Goal: Check status: Check status

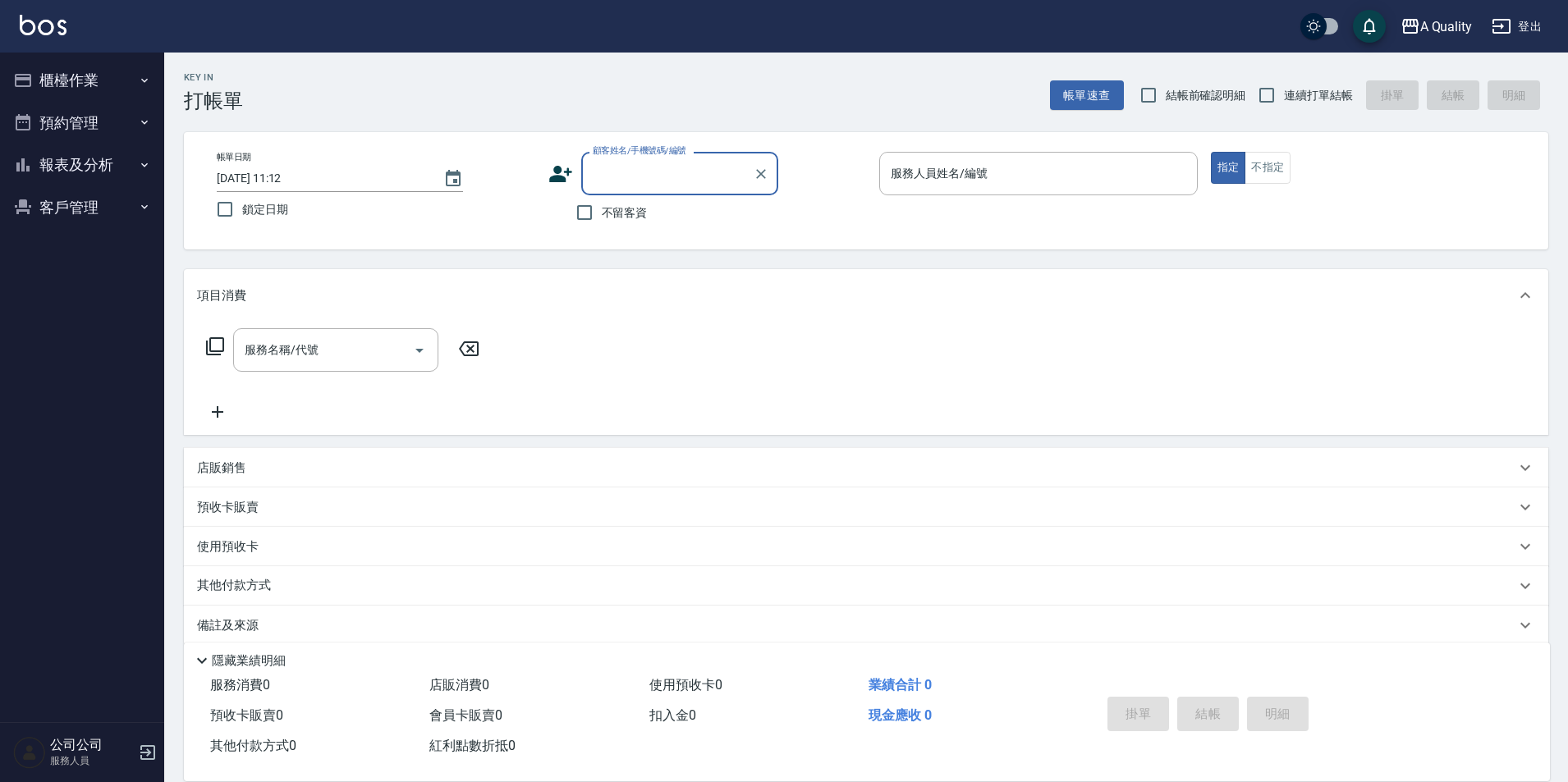
click at [119, 139] on button "預約管理" at bounding box center [82, 124] width 151 height 43
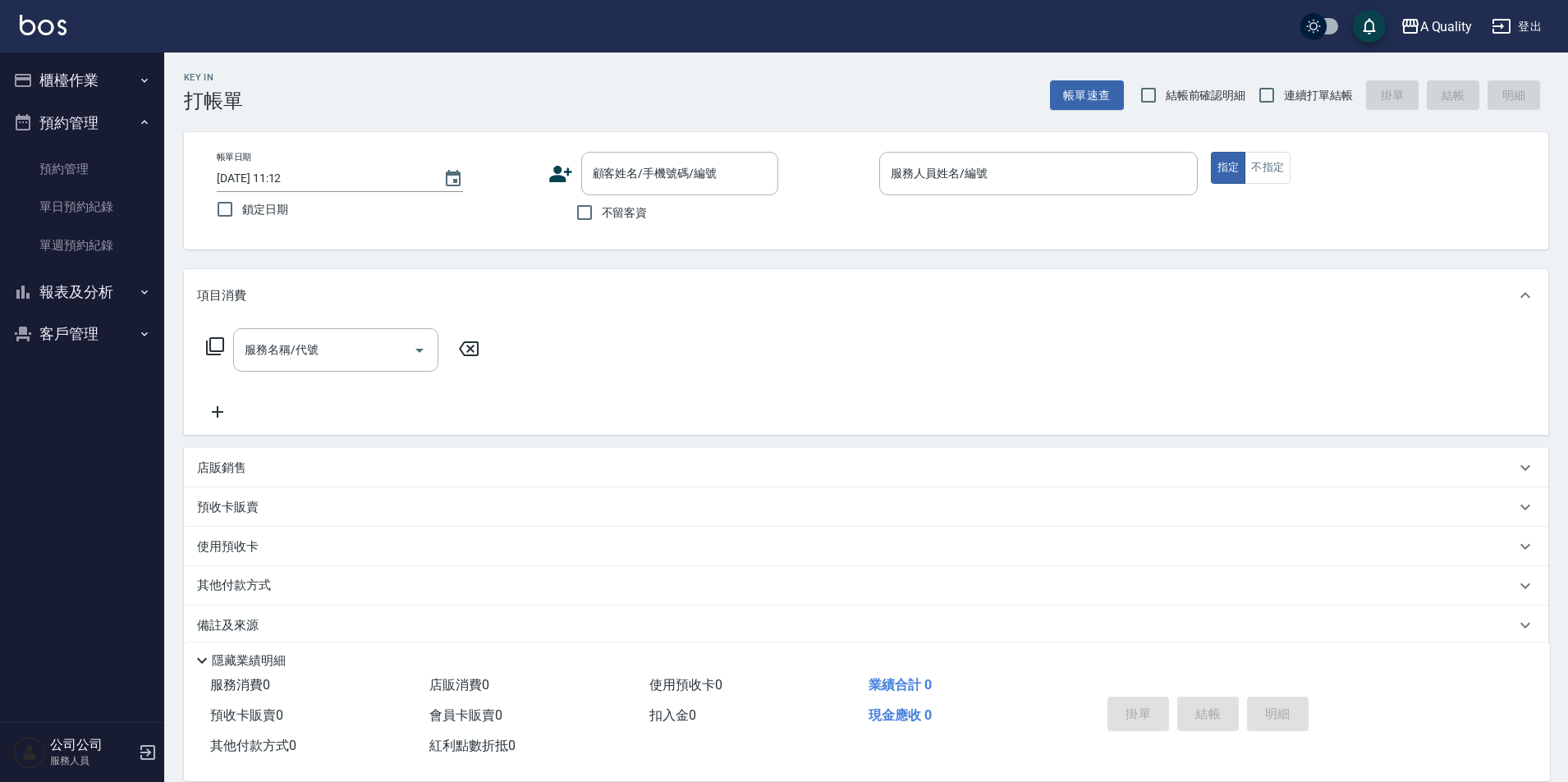
click at [75, 142] on button "預約管理" at bounding box center [82, 124] width 151 height 43
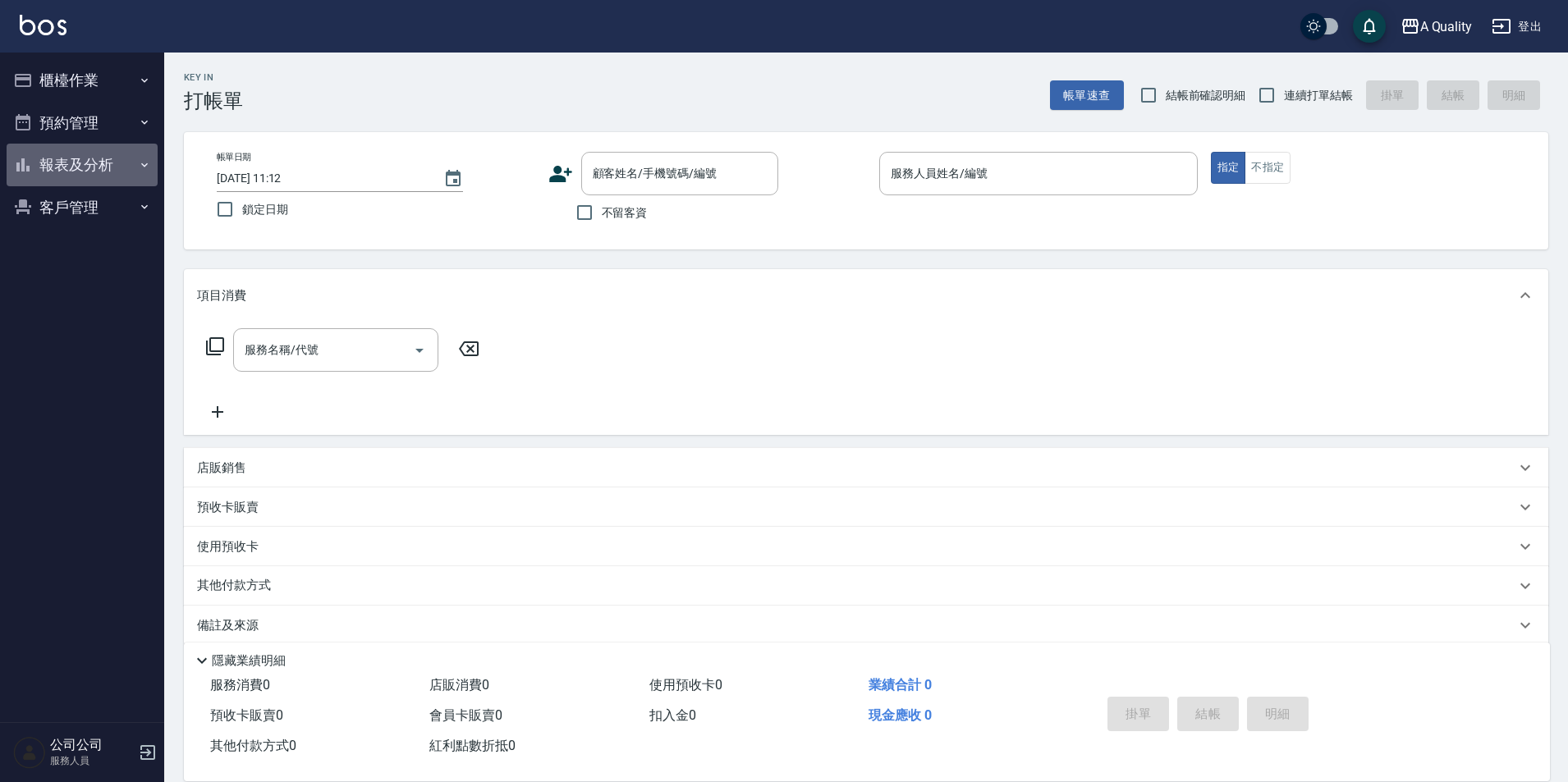
click at [73, 165] on button "報表及分析" at bounding box center [82, 165] width 151 height 43
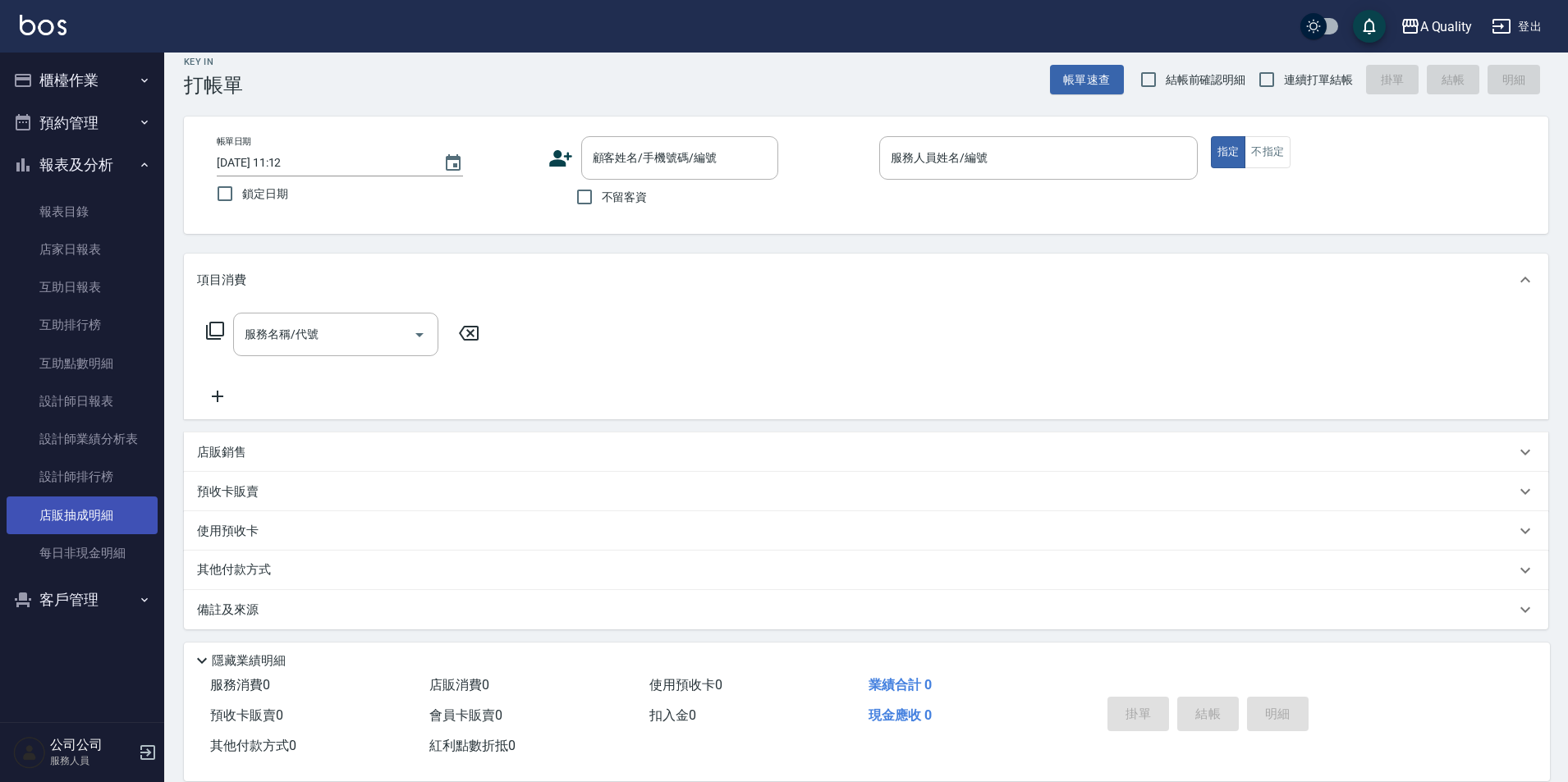
scroll to position [20, 0]
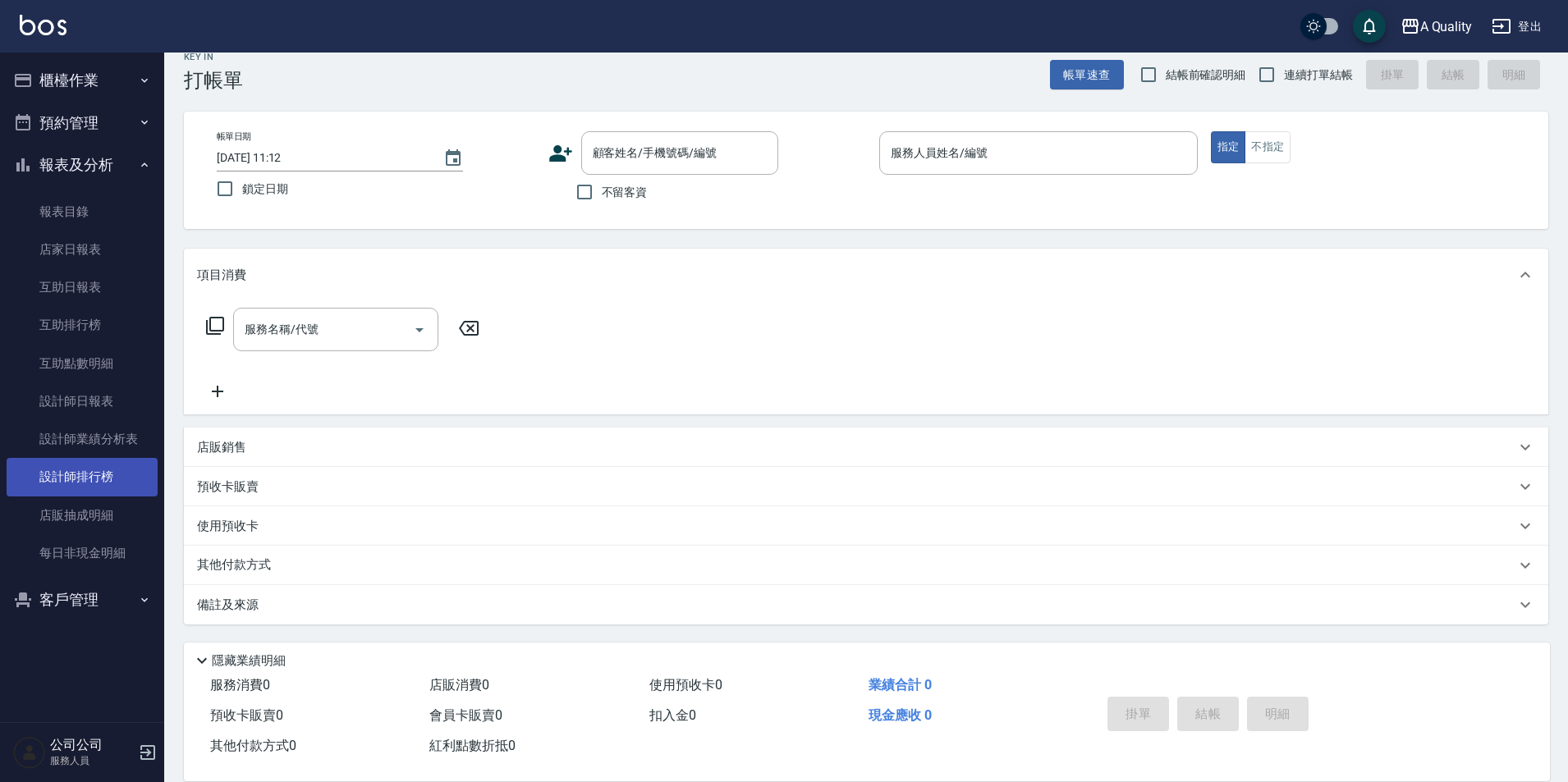
click at [89, 466] on link "設計師排行榜" at bounding box center [82, 477] width 151 height 38
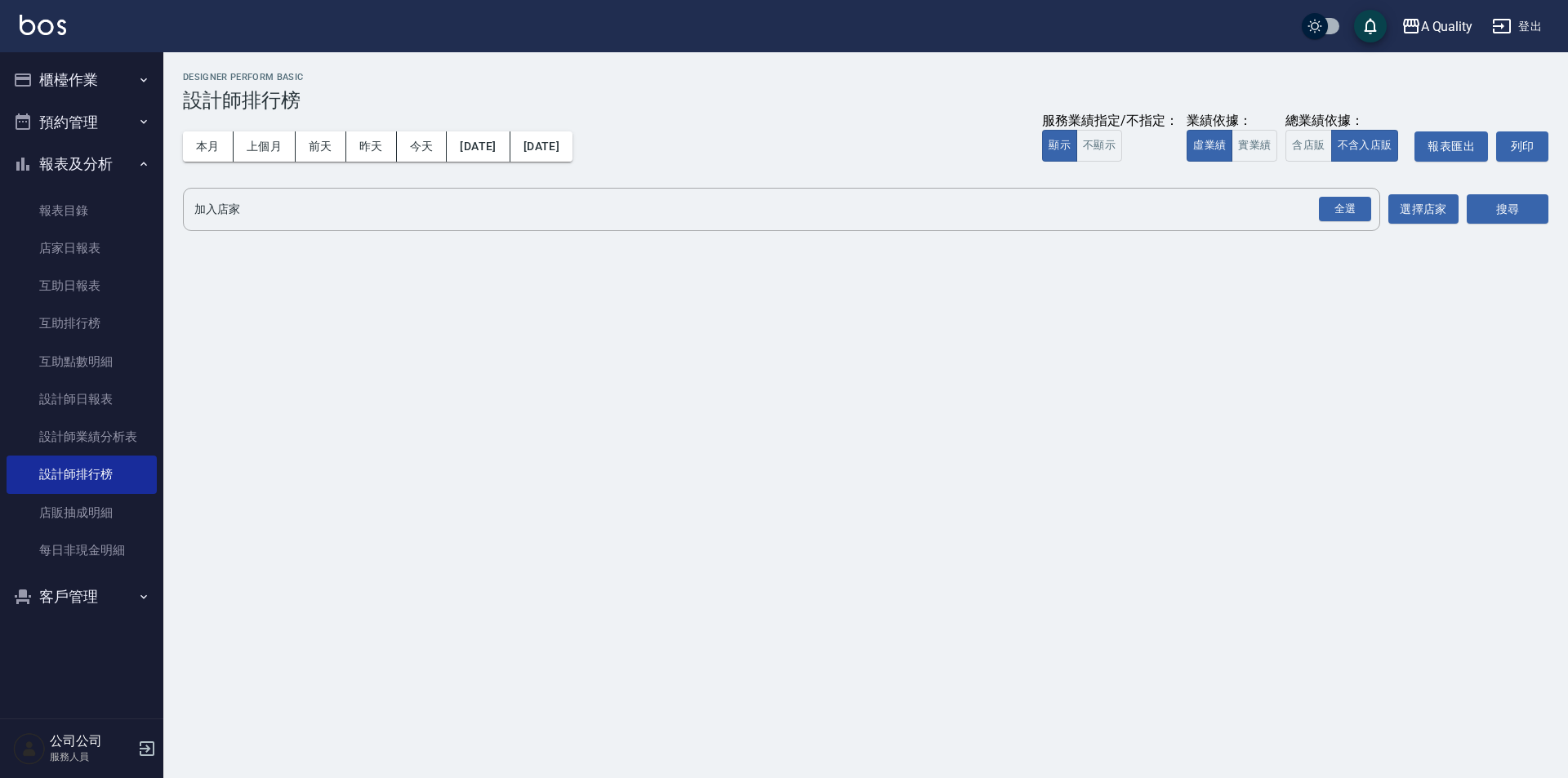
click at [90, 89] on button "櫃檯作業" at bounding box center [81, 80] width 150 height 43
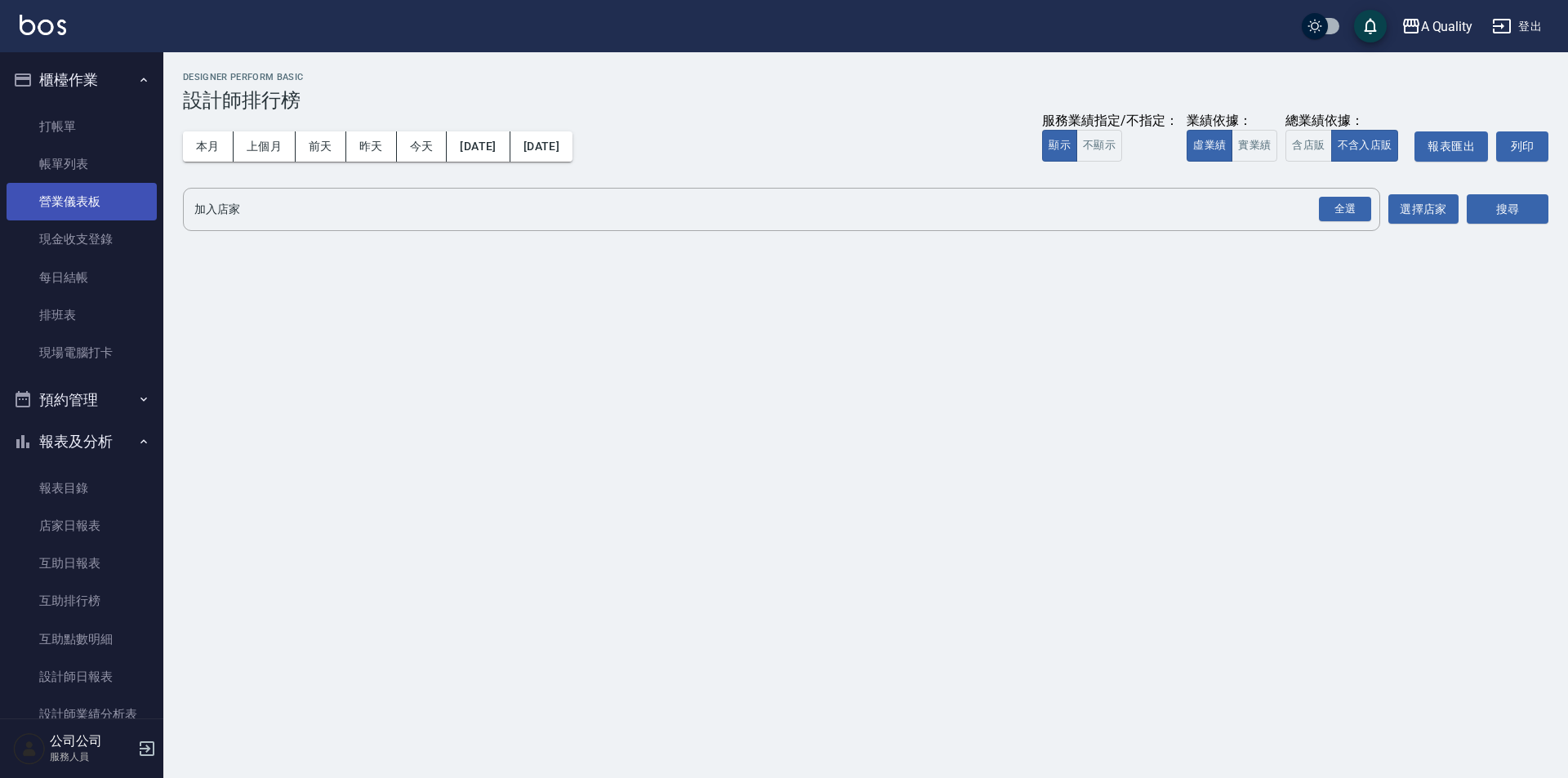
click at [55, 189] on link "營業儀表板" at bounding box center [81, 201] width 150 height 38
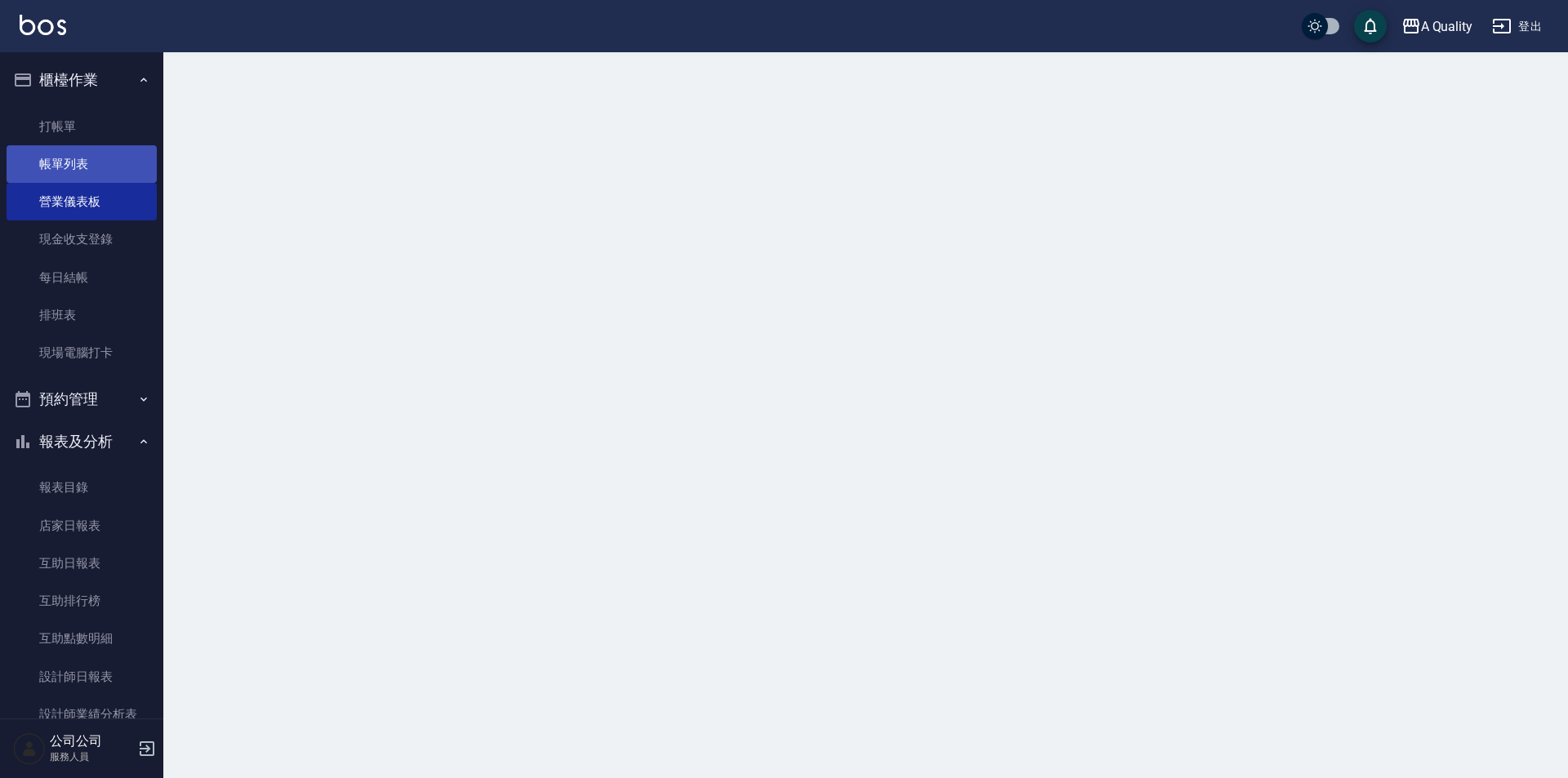
click at [54, 180] on link "帳單列表" at bounding box center [81, 164] width 150 height 38
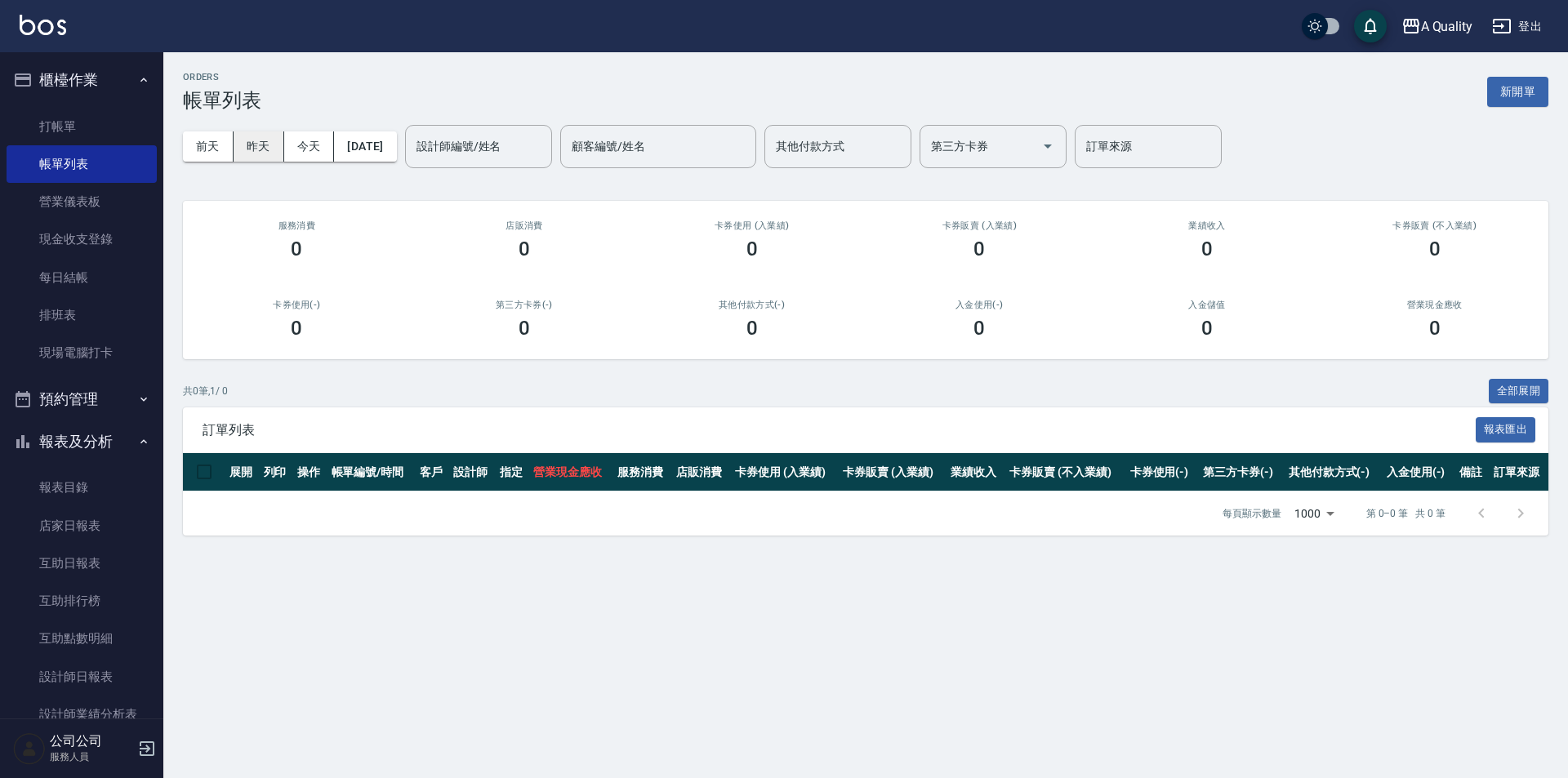
click at [255, 149] on button "昨天" at bounding box center [258, 146] width 50 height 30
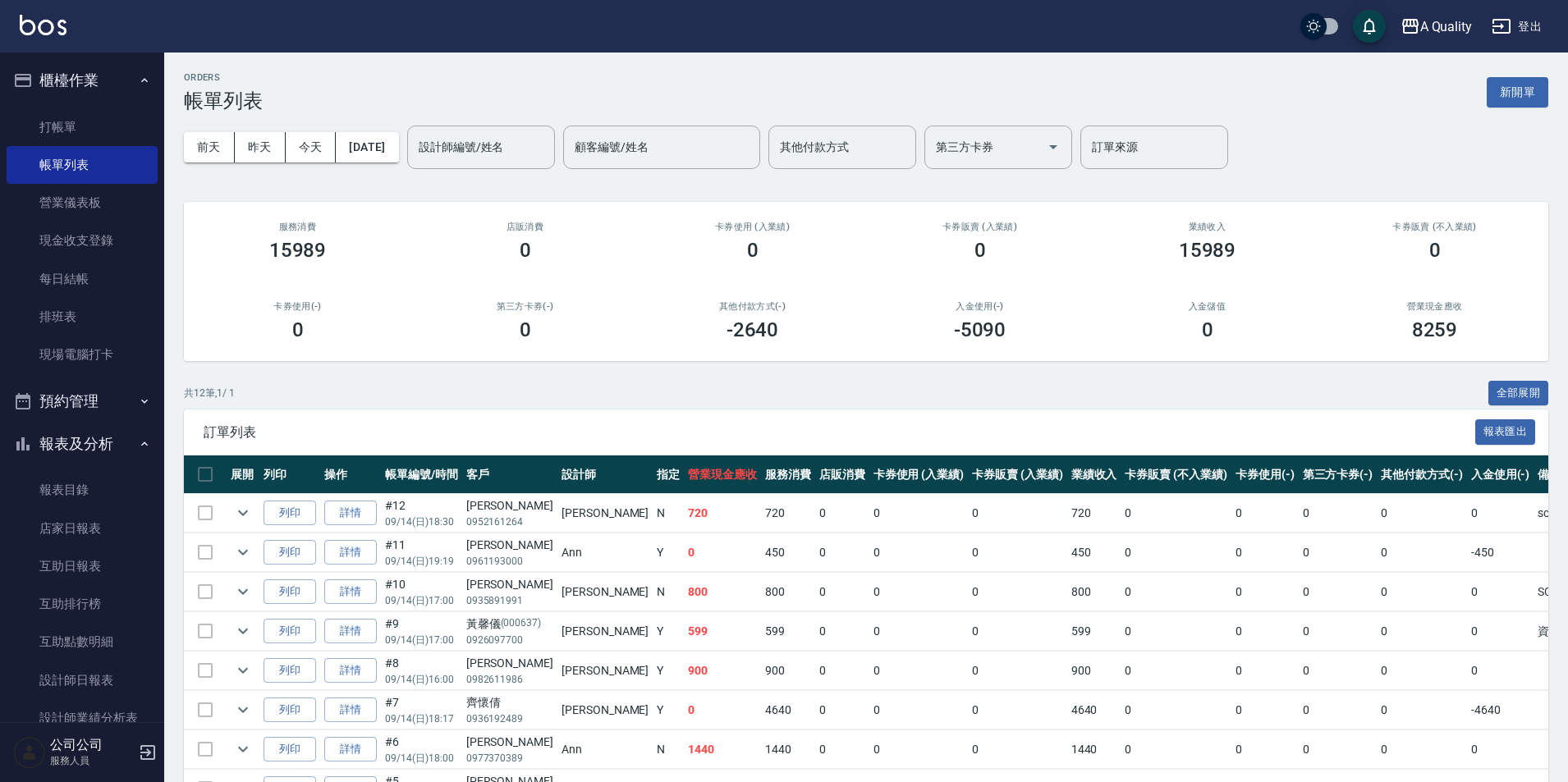
scroll to position [82, 0]
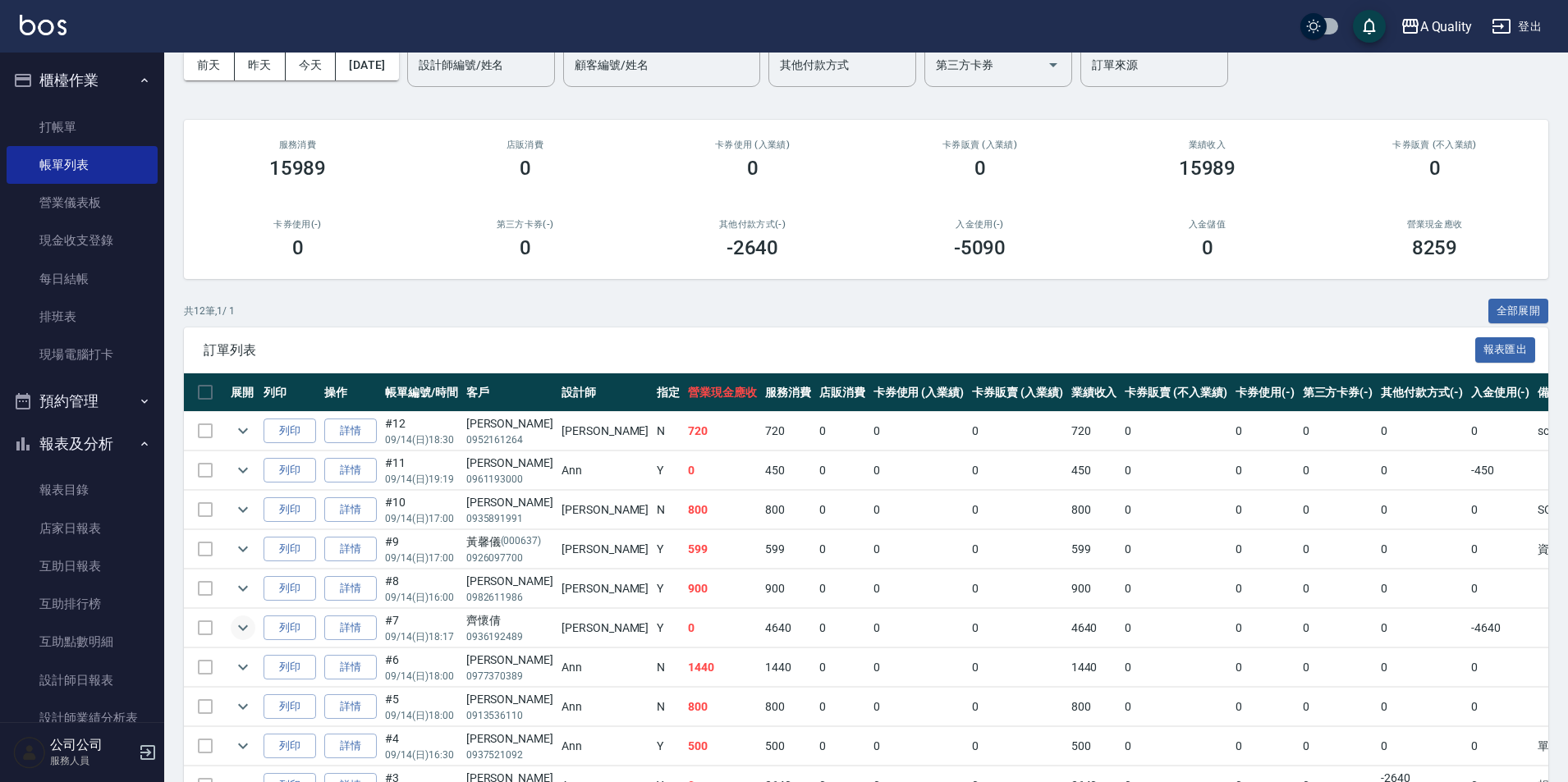
click at [230, 636] on td at bounding box center [243, 628] width 33 height 39
click at [241, 636] on icon "expand row" at bounding box center [243, 627] width 19 height 19
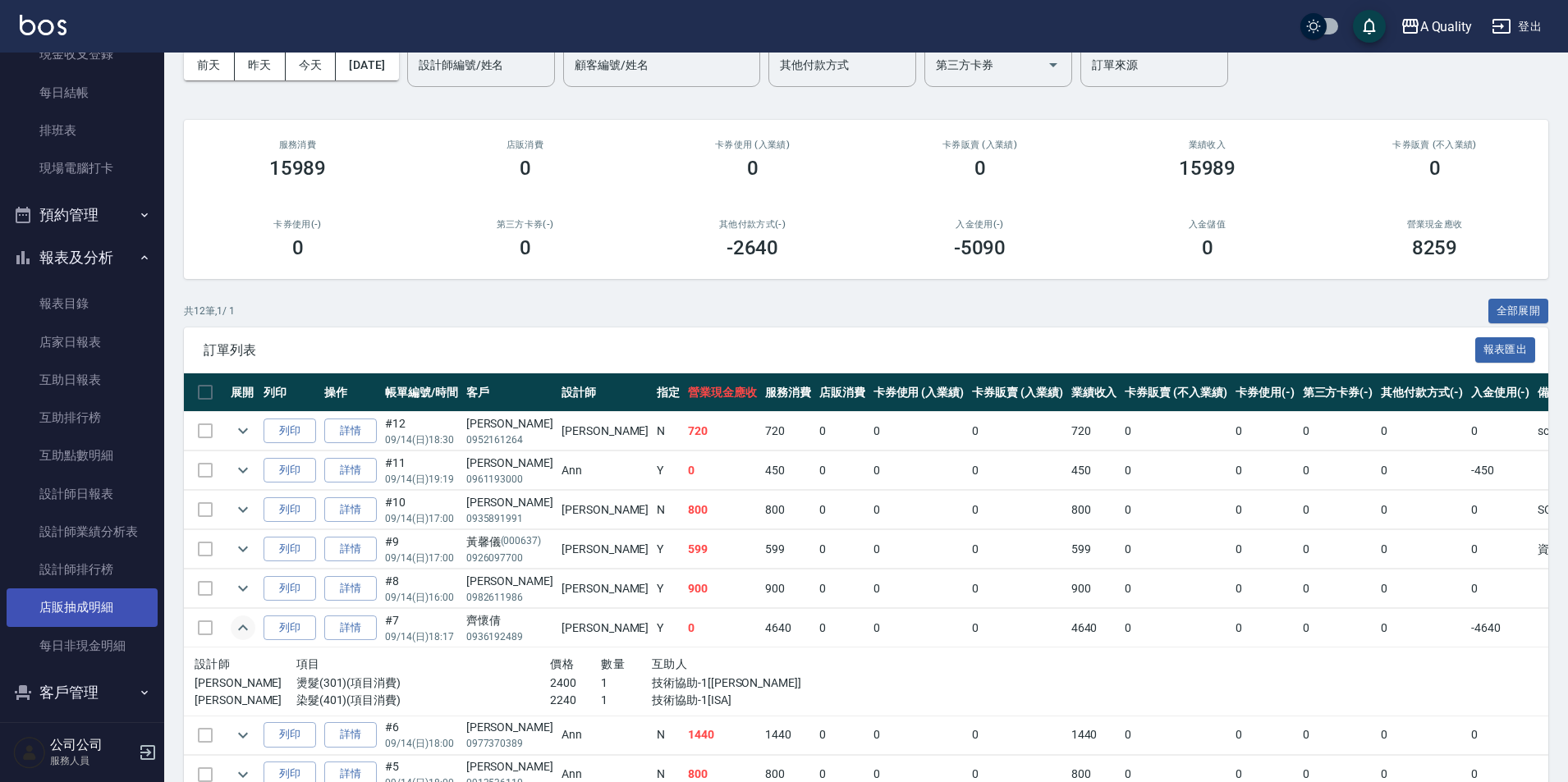
scroll to position [197, 0]
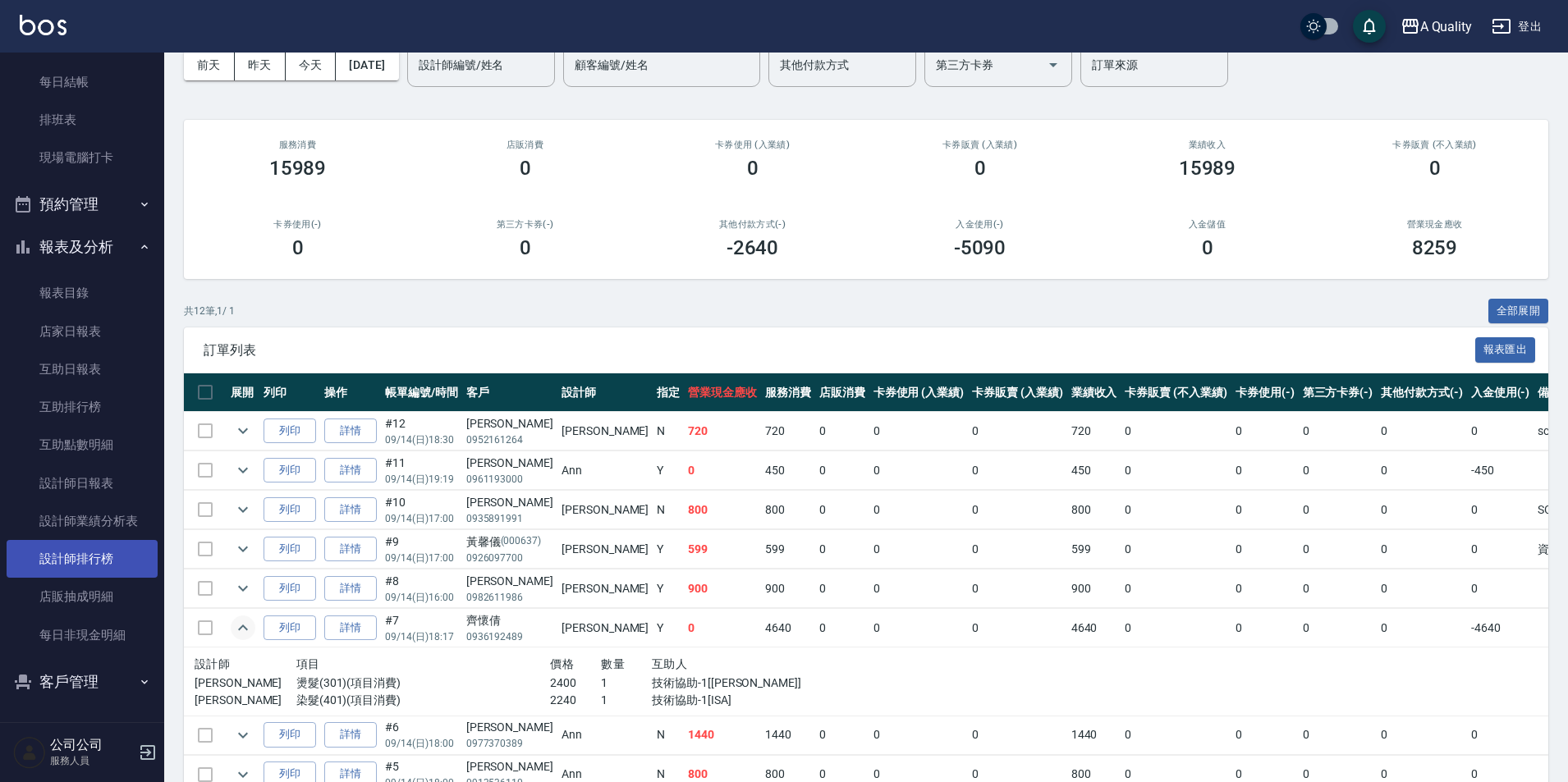
drag, startPoint x: 91, startPoint y: 565, endPoint x: 120, endPoint y: 567, distance: 29.1
click at [92, 565] on link "設計師排行榜" at bounding box center [82, 558] width 151 height 38
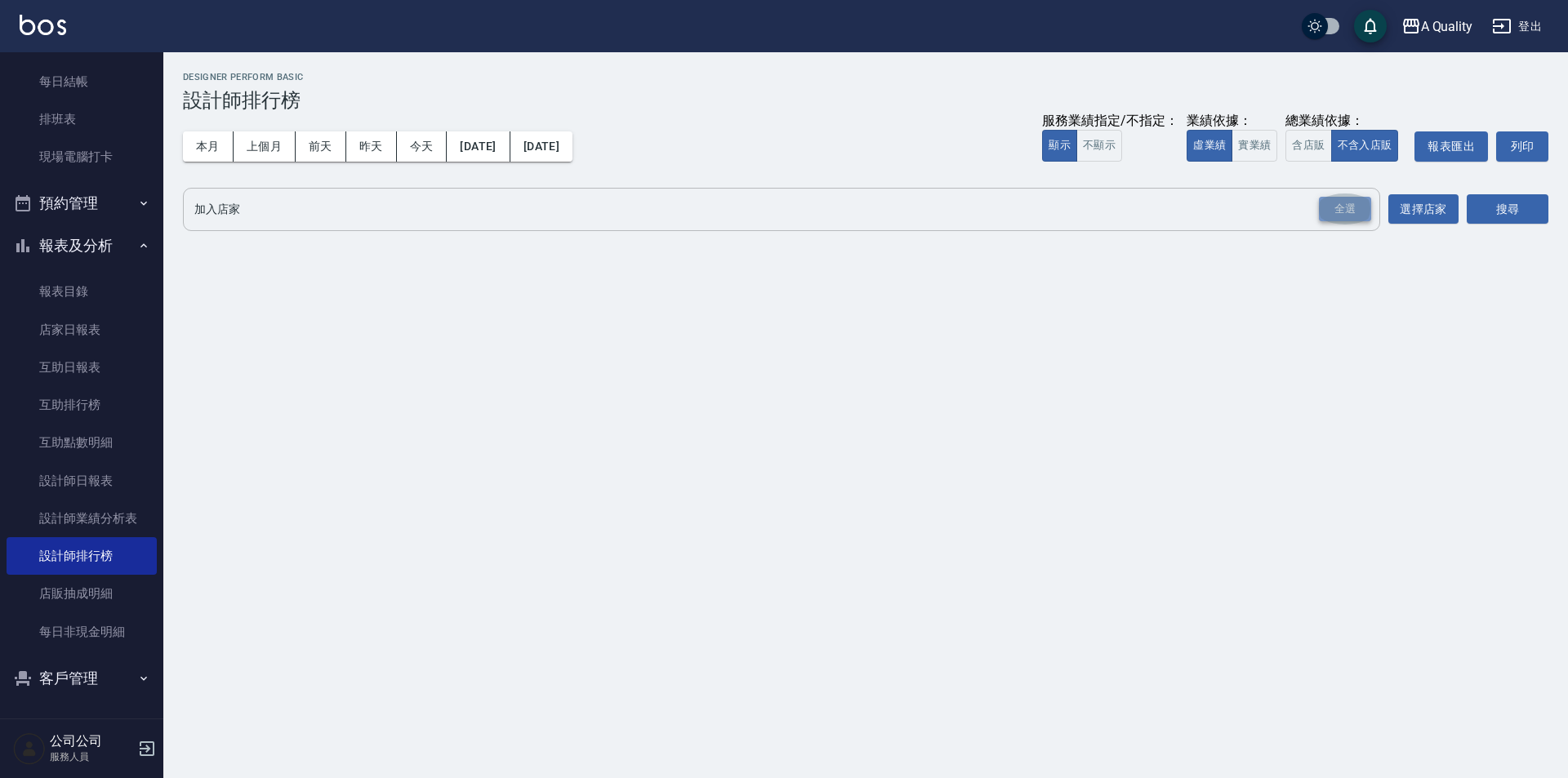
click at [1371, 202] on div "全選" at bounding box center [1345, 209] width 52 height 25
click at [1483, 211] on button "搜尋" at bounding box center [1508, 210] width 81 height 30
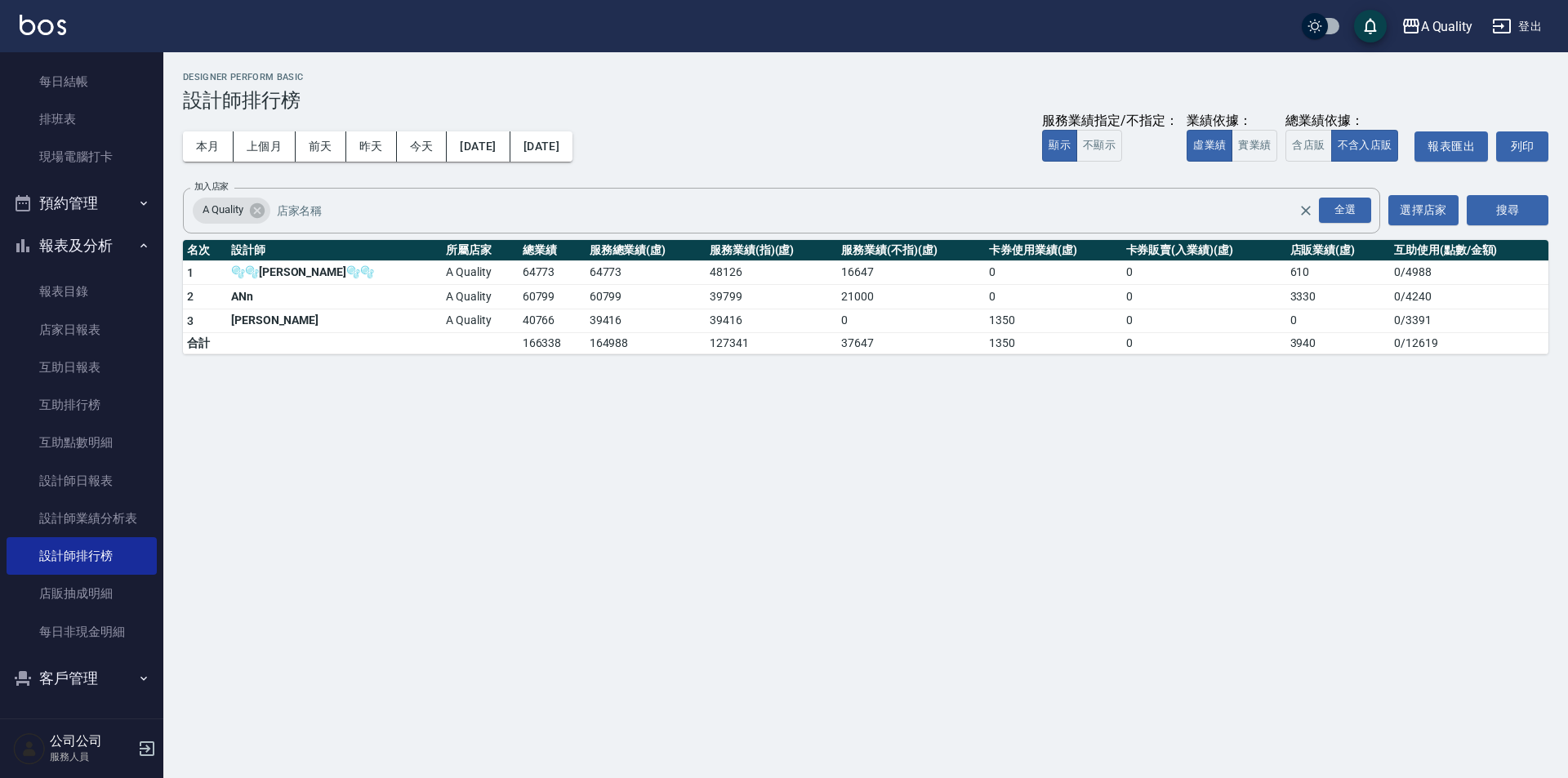
click at [50, 202] on button "預約管理" at bounding box center [81, 203] width 150 height 43
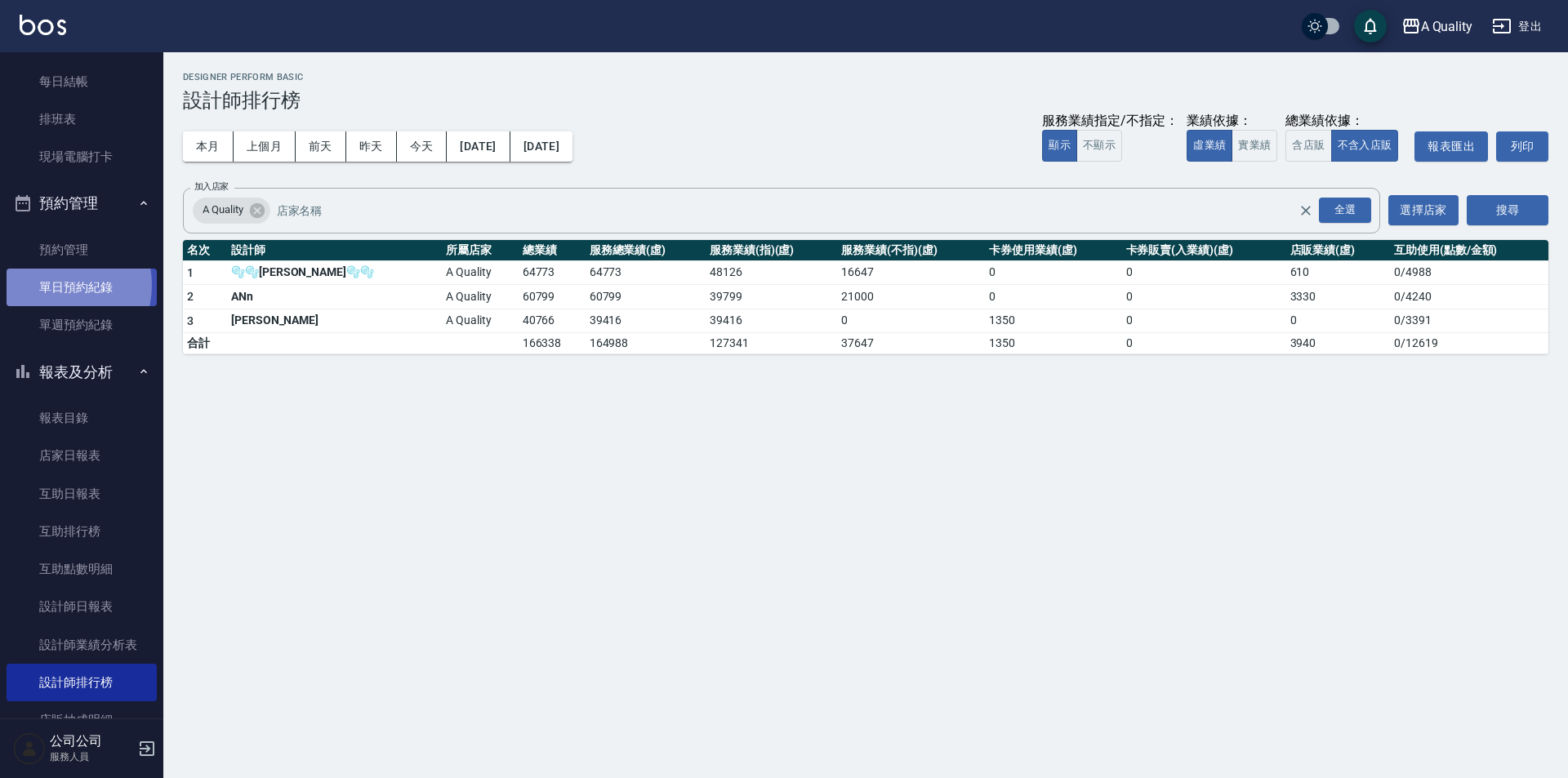
click at [52, 284] on link "單日預約紀錄" at bounding box center [81, 287] width 150 height 38
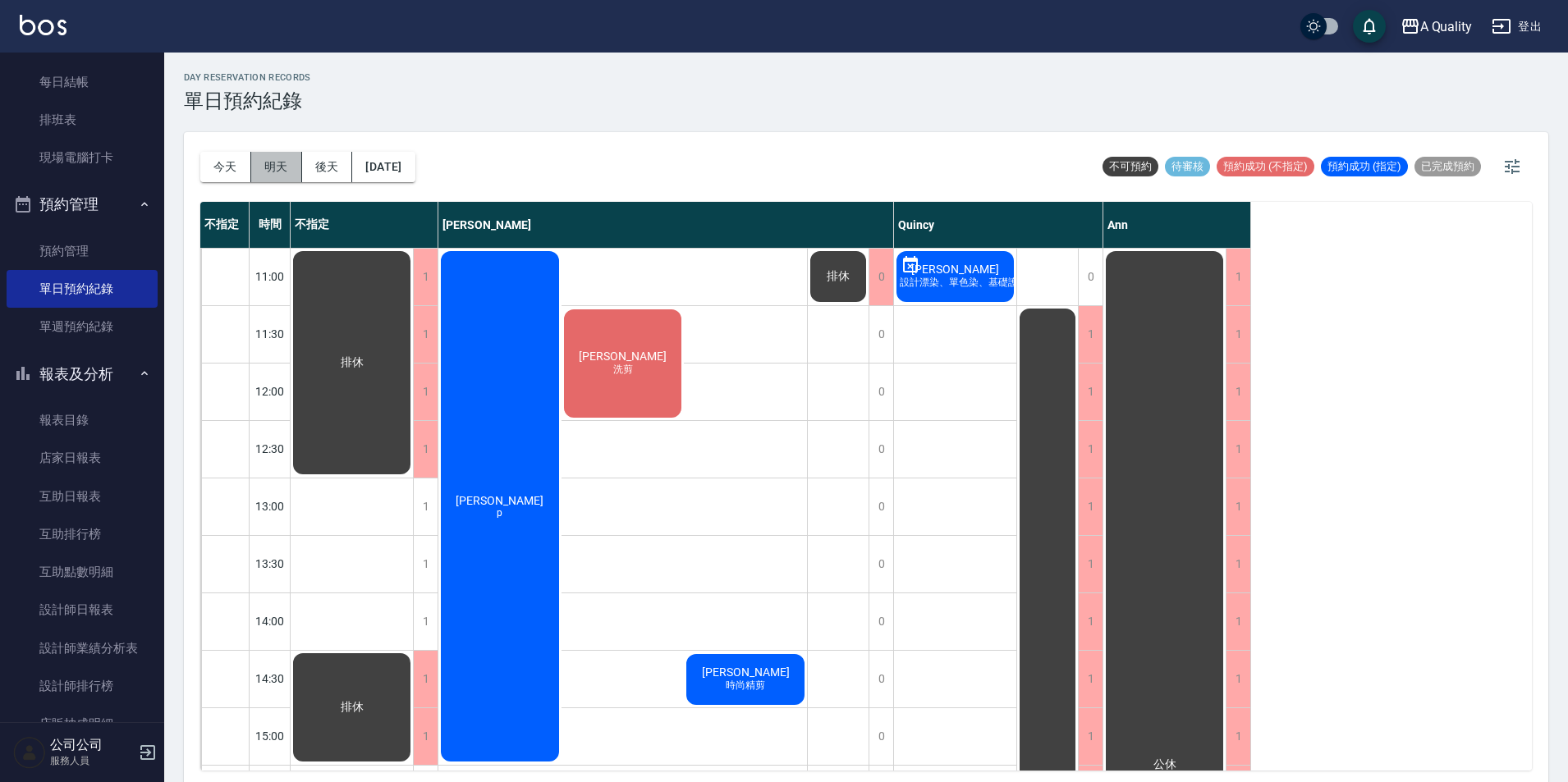
click at [276, 160] on button "明天" at bounding box center [276, 166] width 51 height 30
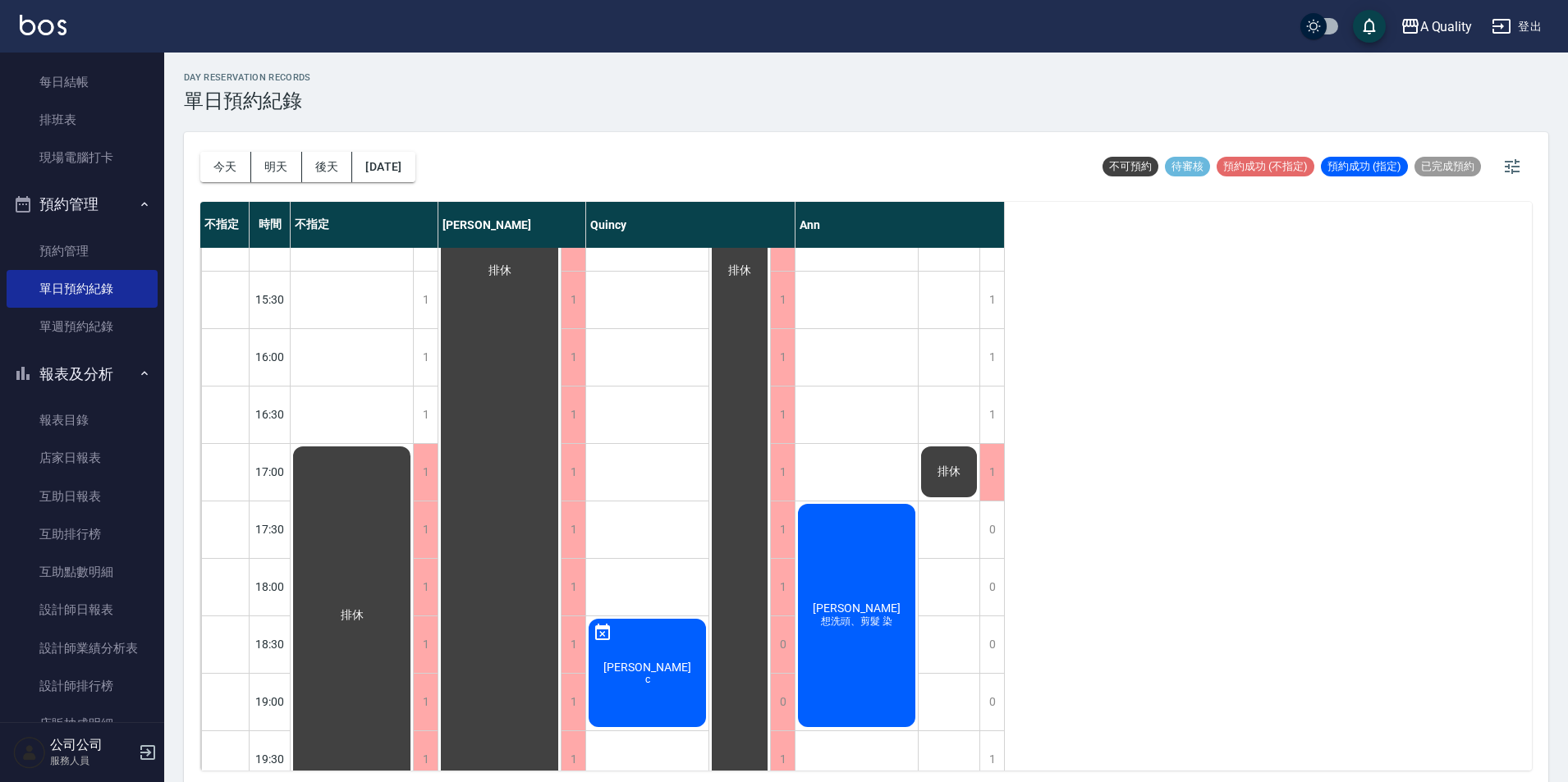
scroll to position [443, 0]
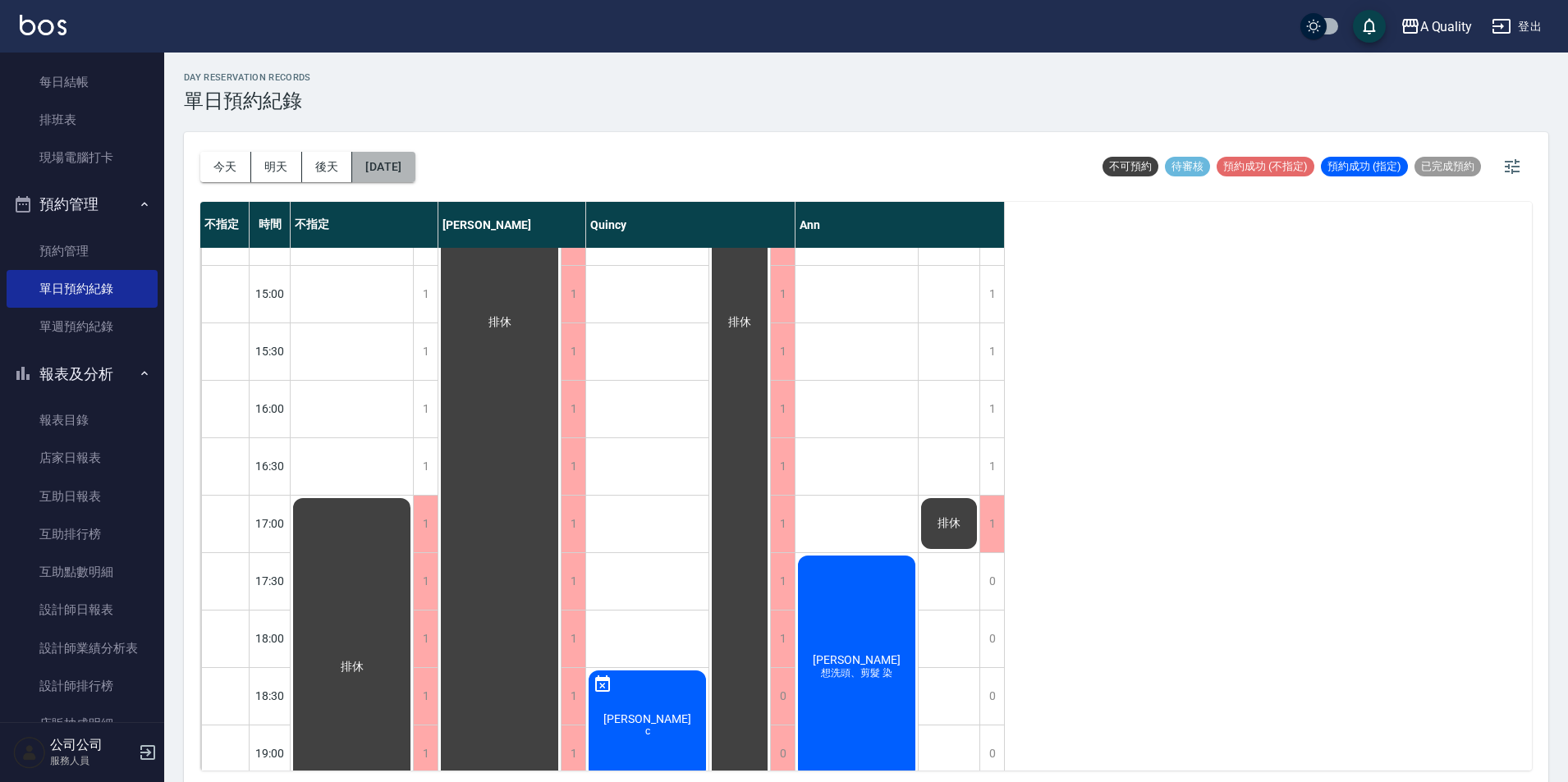
click at [412, 166] on button "2025/09/16" at bounding box center [383, 166] width 62 height 30
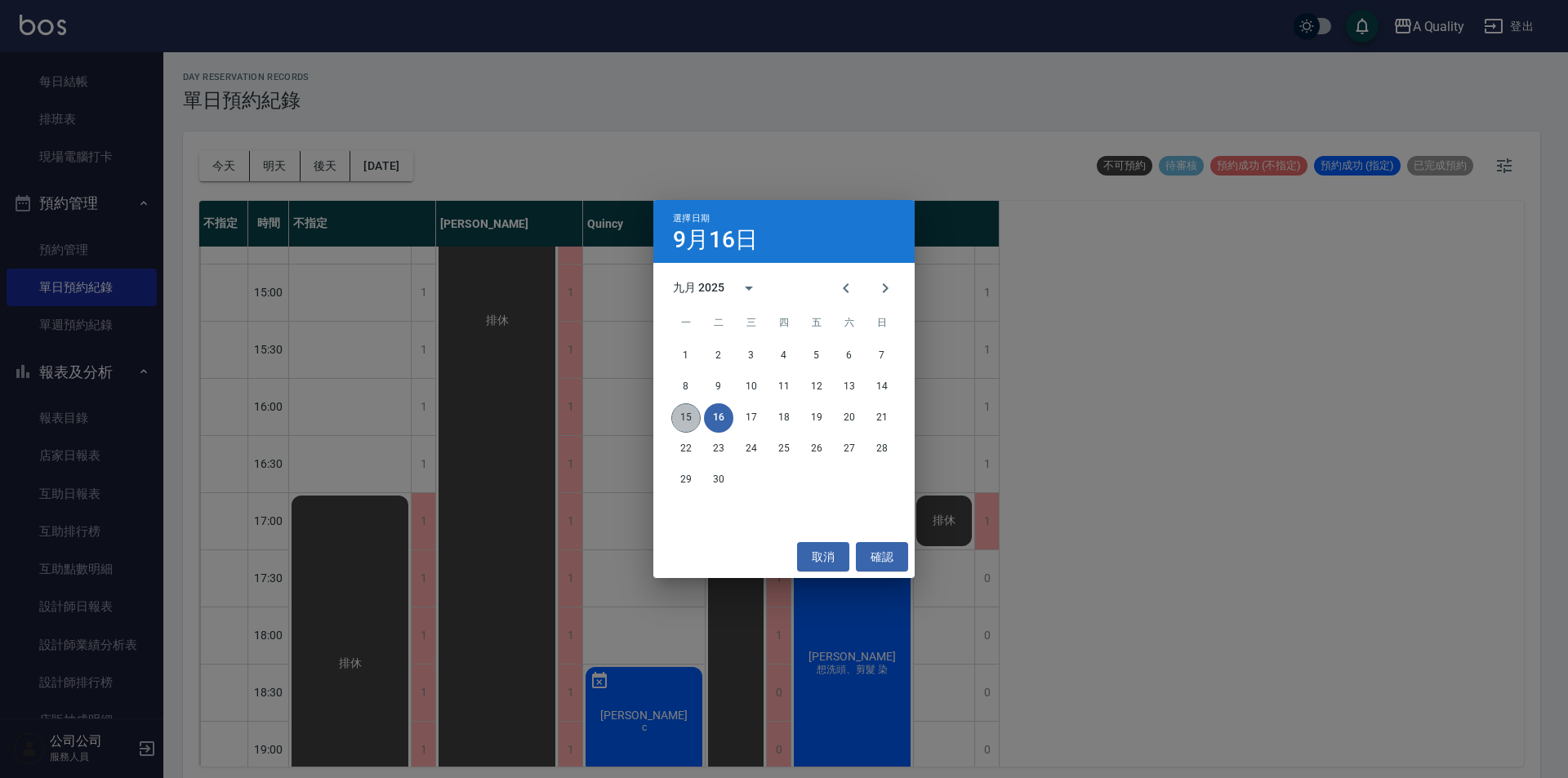
click at [673, 416] on button "15" at bounding box center [686, 418] width 29 height 29
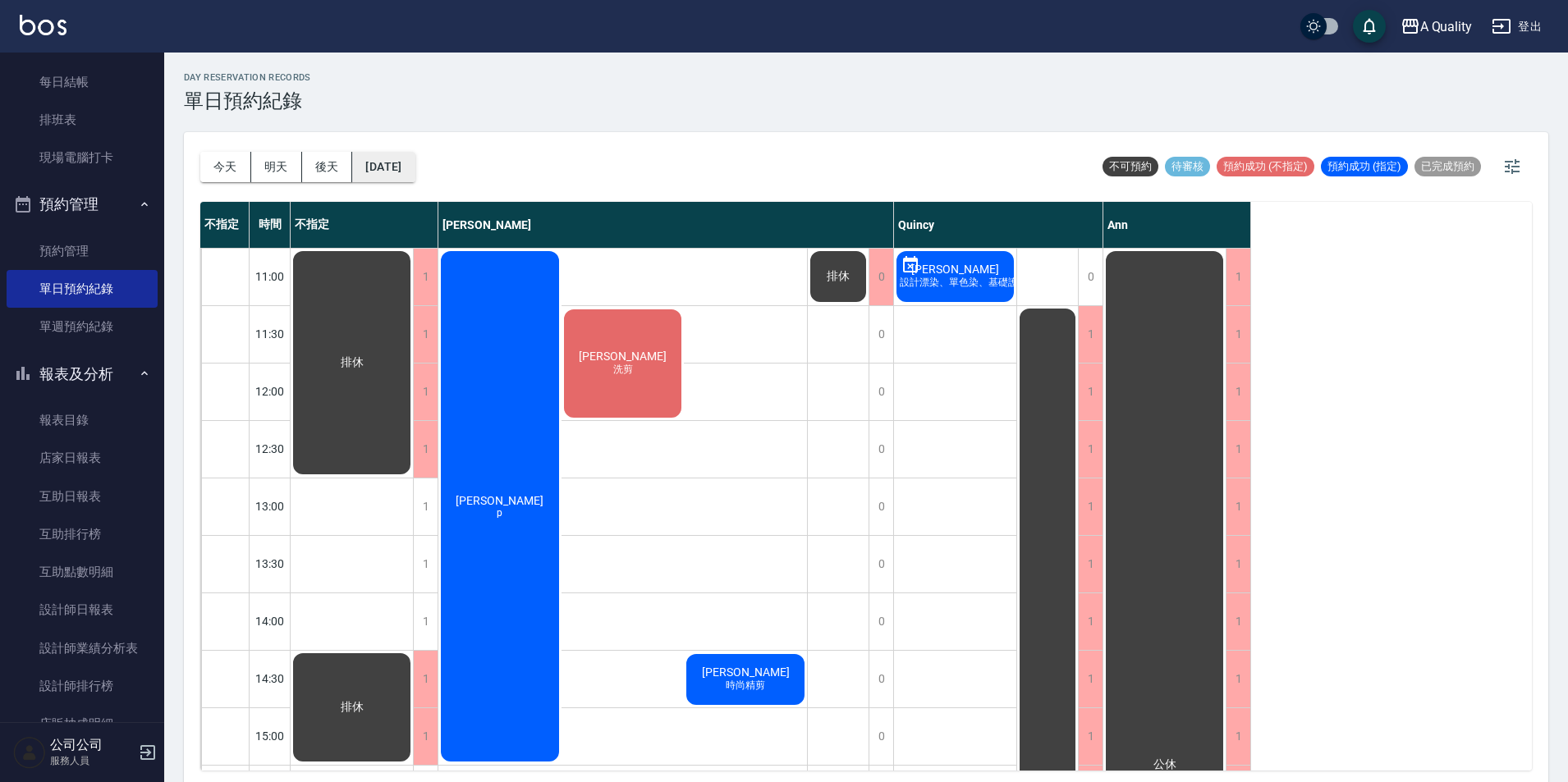
click at [406, 163] on button "2025/09/15" at bounding box center [383, 166] width 62 height 30
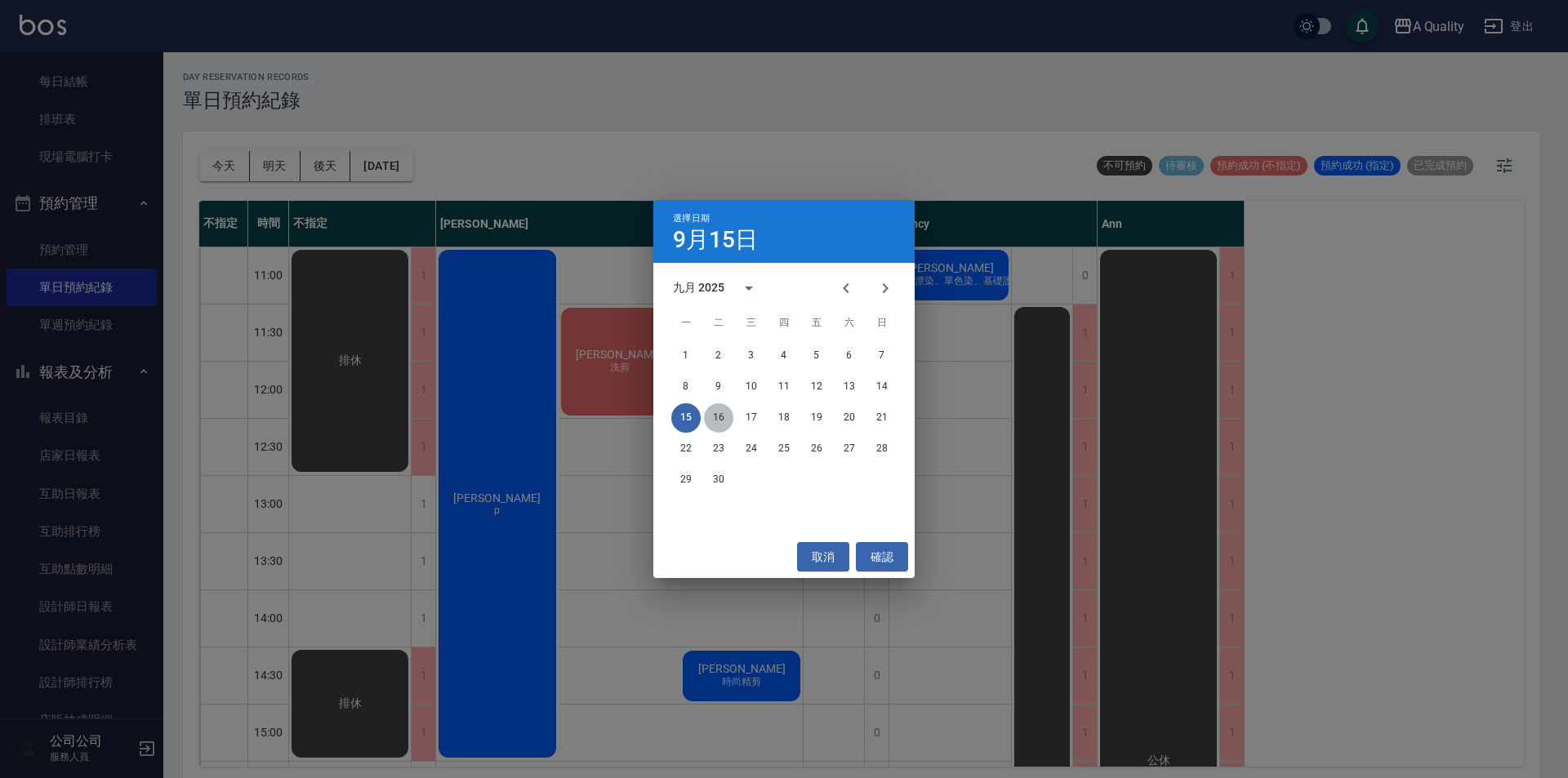
click at [715, 426] on button "16" at bounding box center [718, 418] width 29 height 29
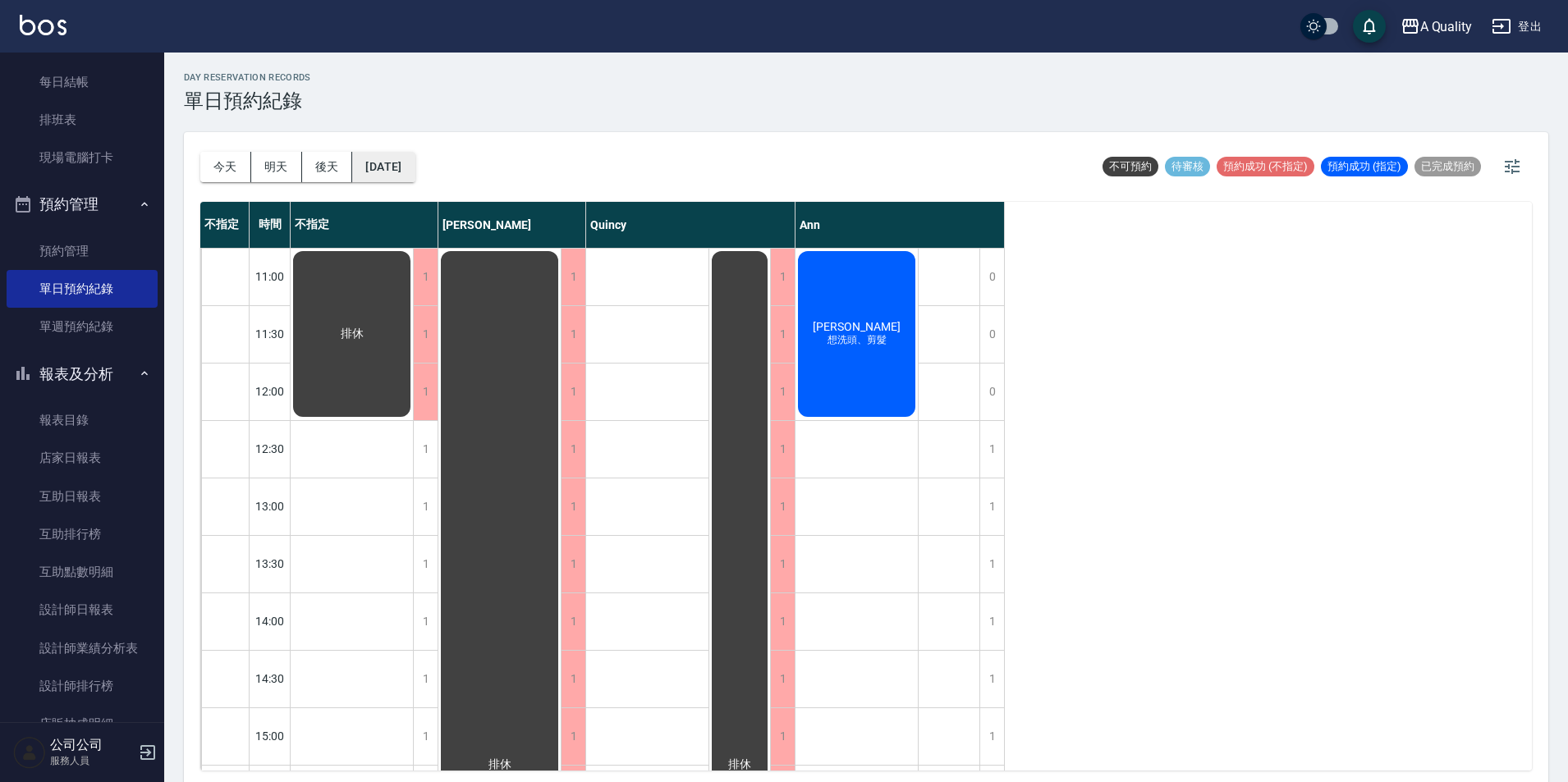
click at [378, 155] on button "2025/09/16" at bounding box center [383, 166] width 62 height 30
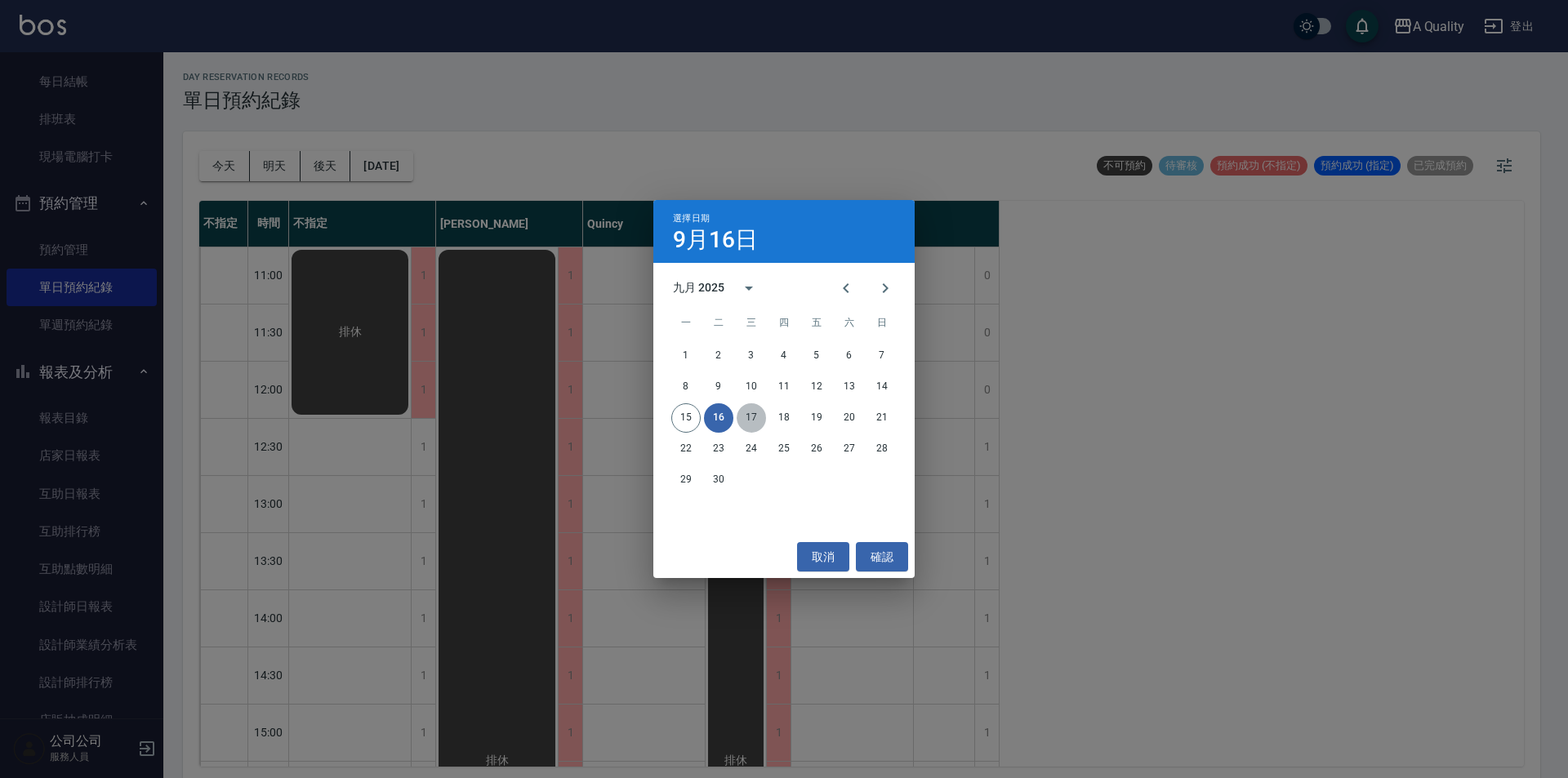
click at [751, 413] on button "17" at bounding box center [751, 418] width 29 height 29
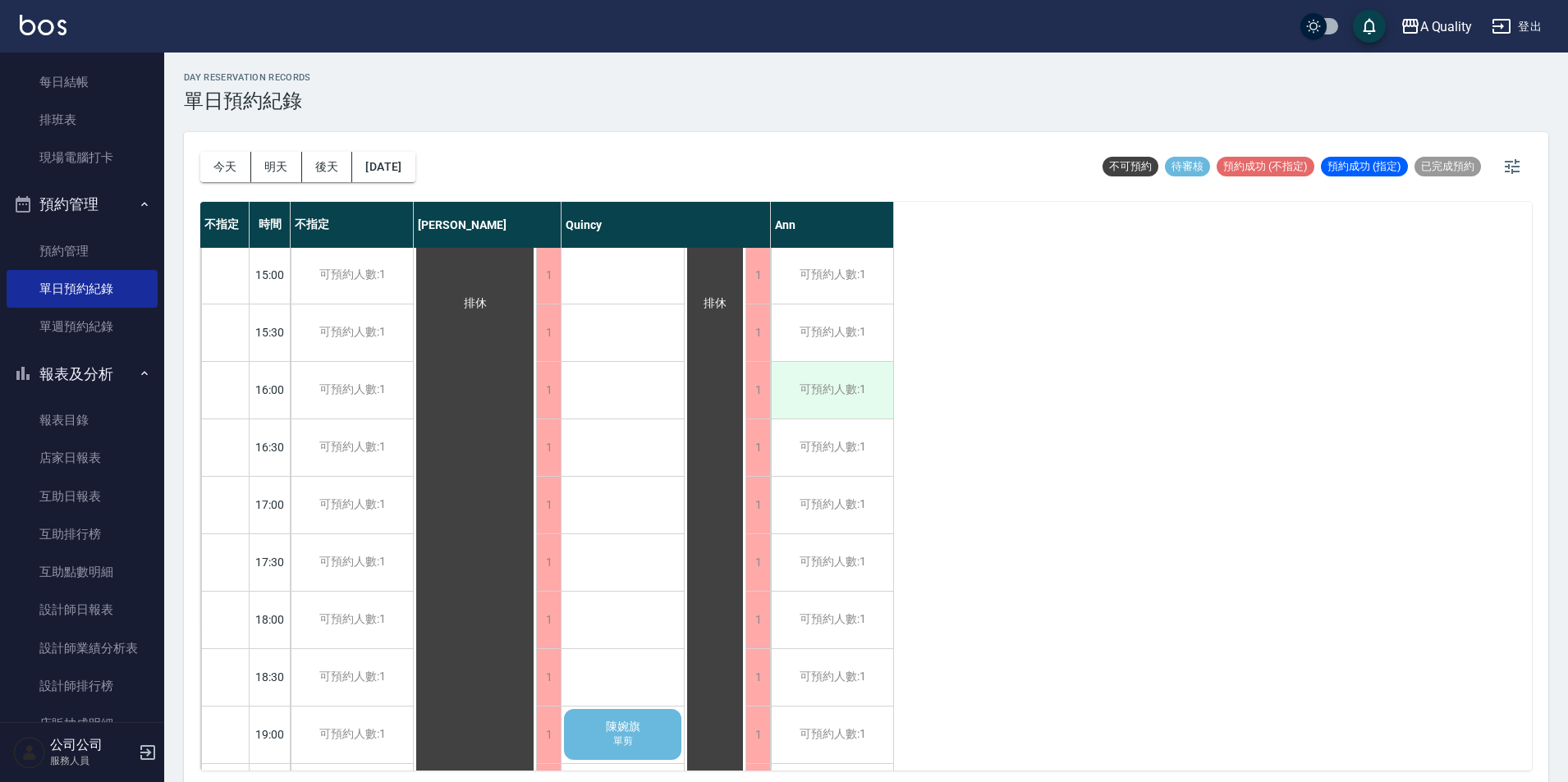
scroll to position [524, 0]
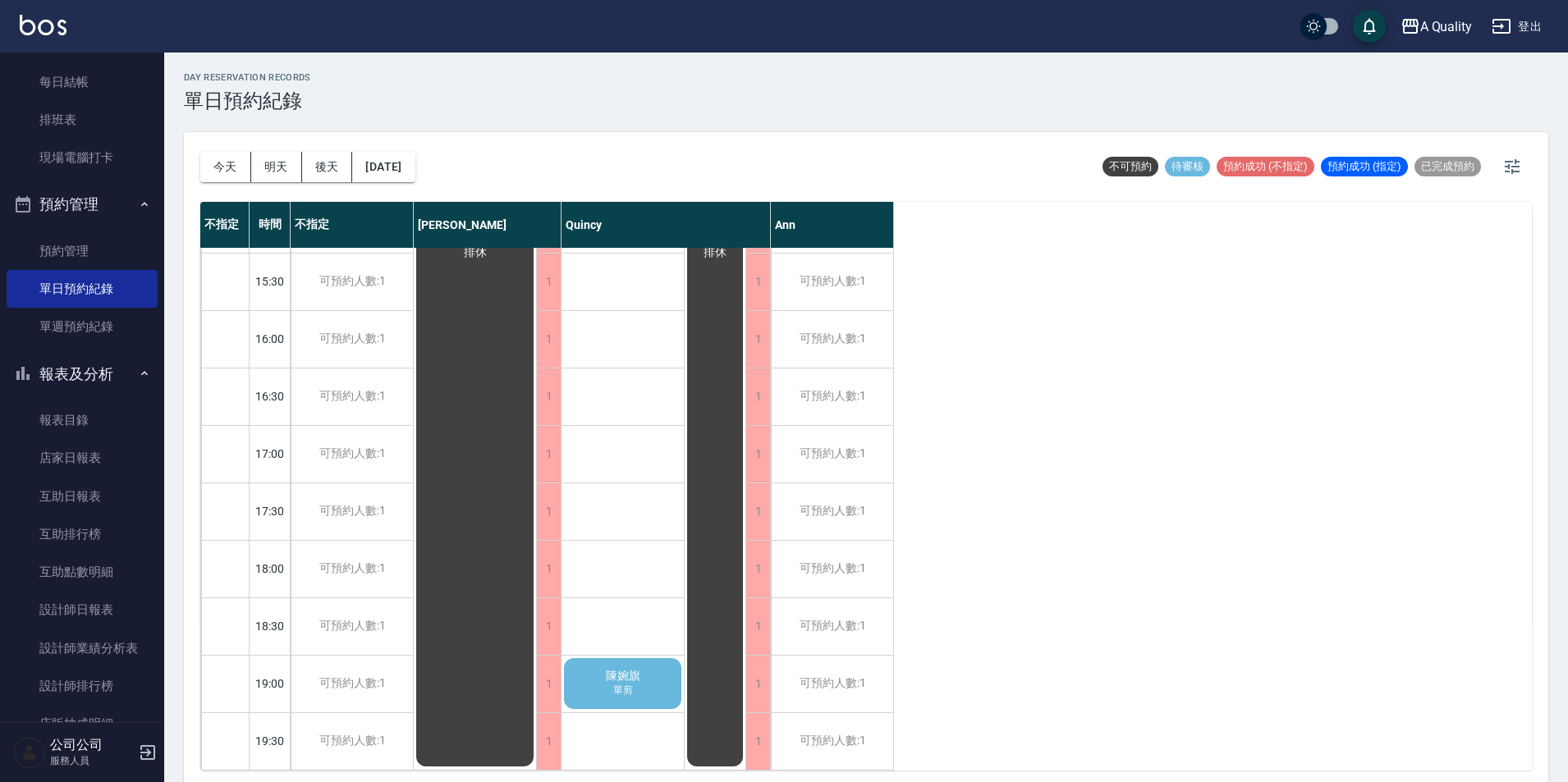
click at [408, 145] on div "今天 明天 後天 2025/09/17" at bounding box center [307, 167] width 215 height 70
click at [410, 155] on button "2025/09/17" at bounding box center [383, 166] width 62 height 30
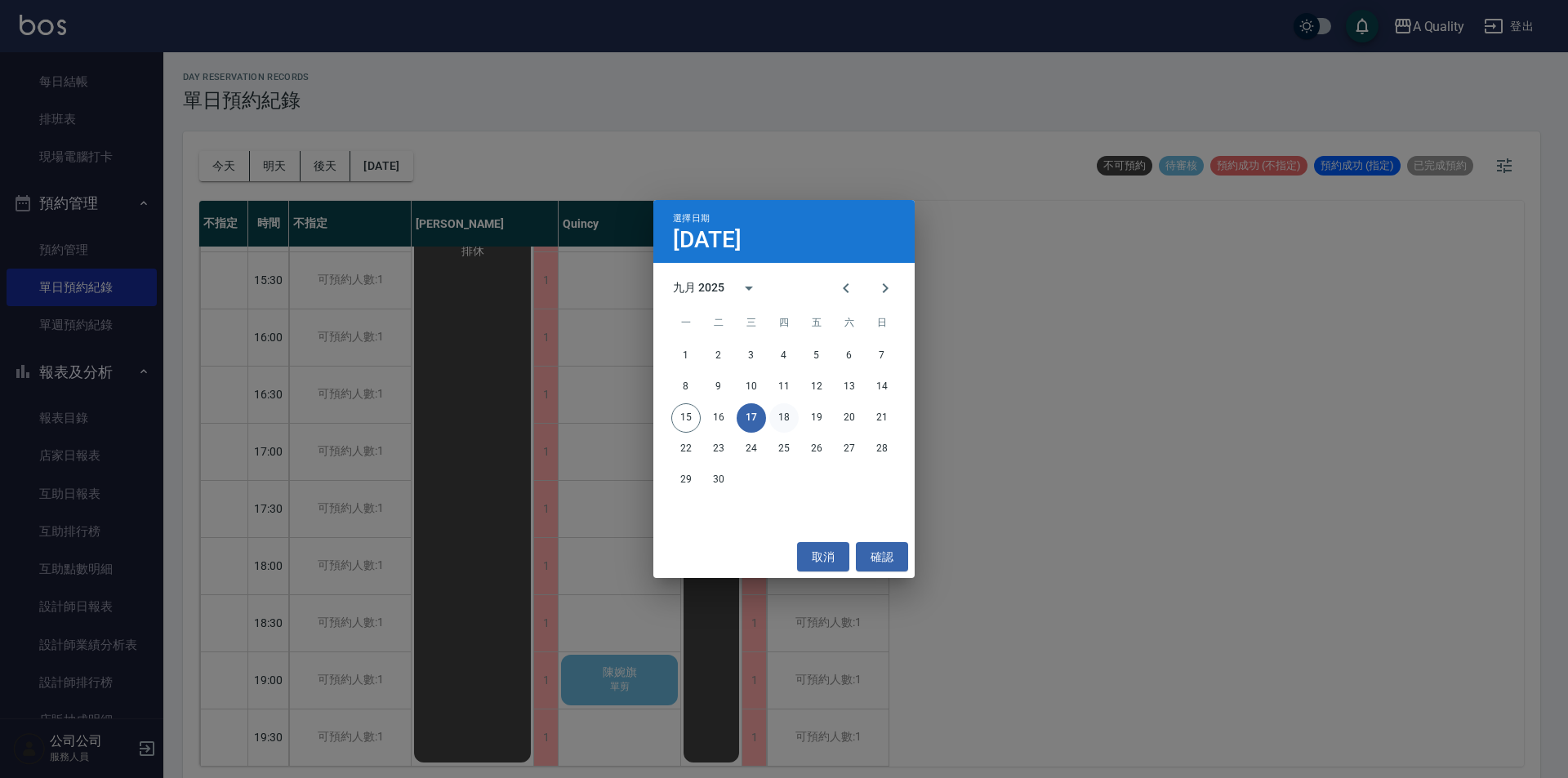
click at [775, 424] on button "18" at bounding box center [784, 418] width 29 height 29
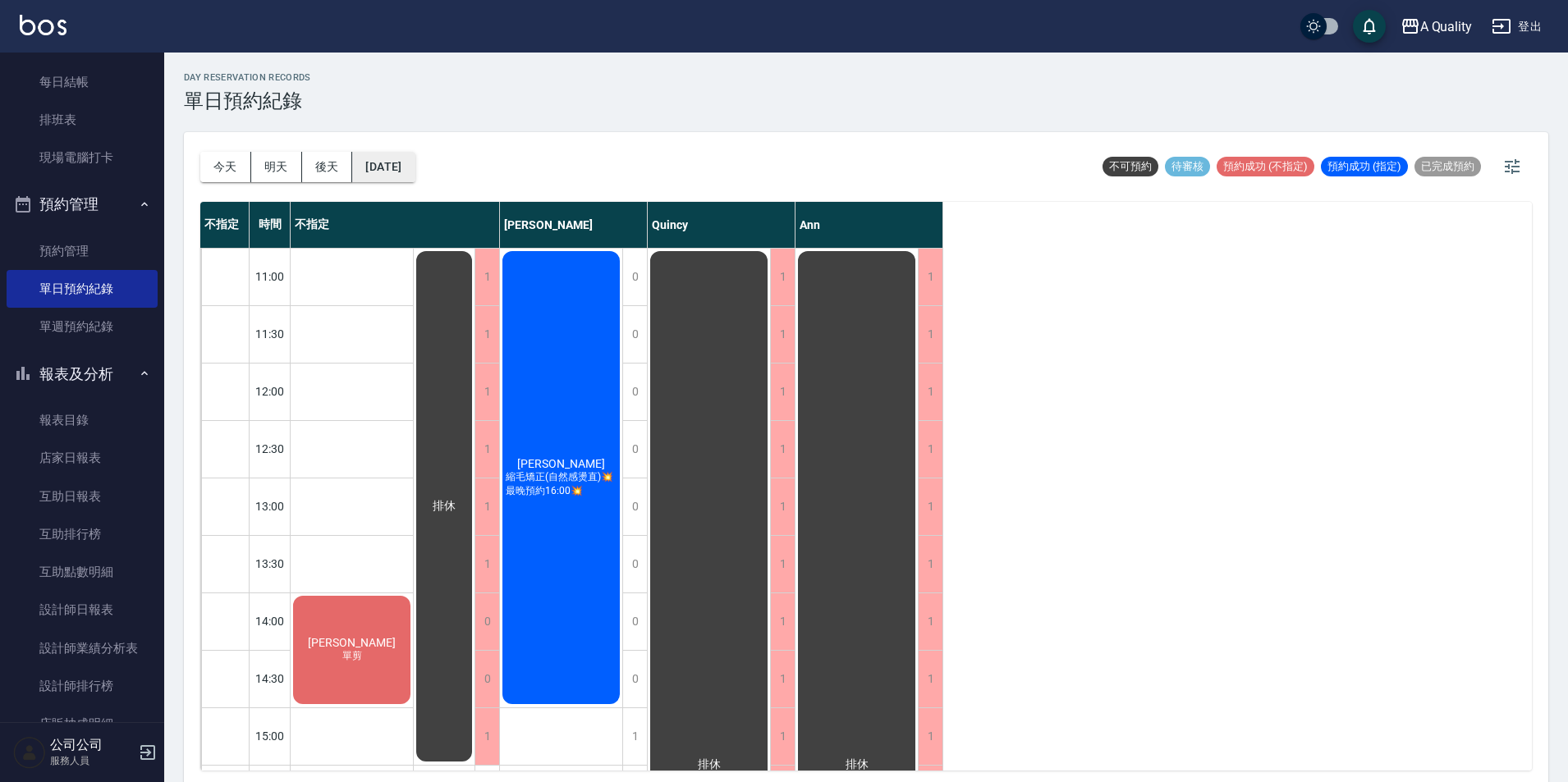
click at [410, 172] on button "2025/09/18" at bounding box center [383, 166] width 62 height 30
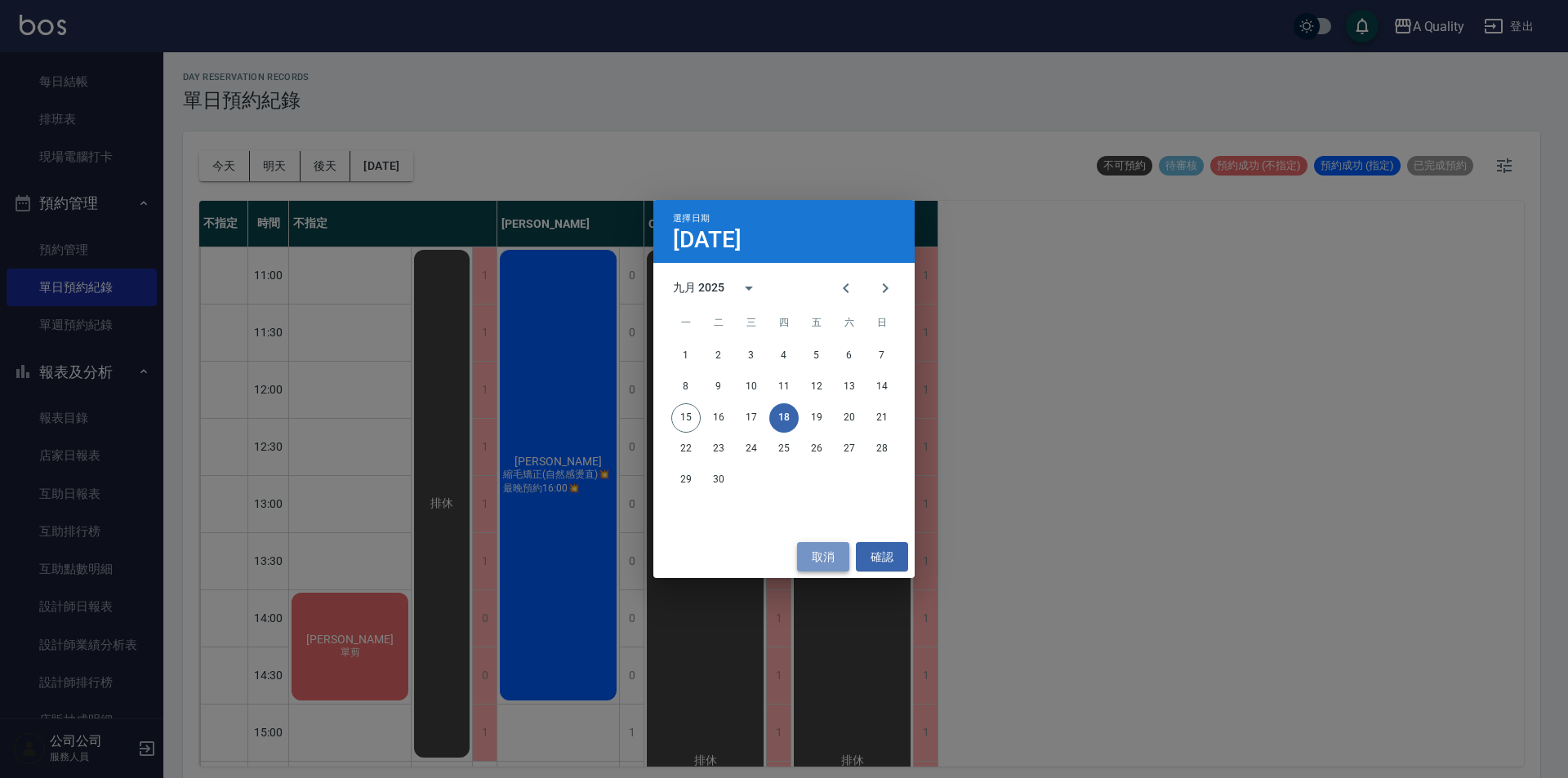
click at [804, 549] on button "取消" at bounding box center [824, 556] width 52 height 30
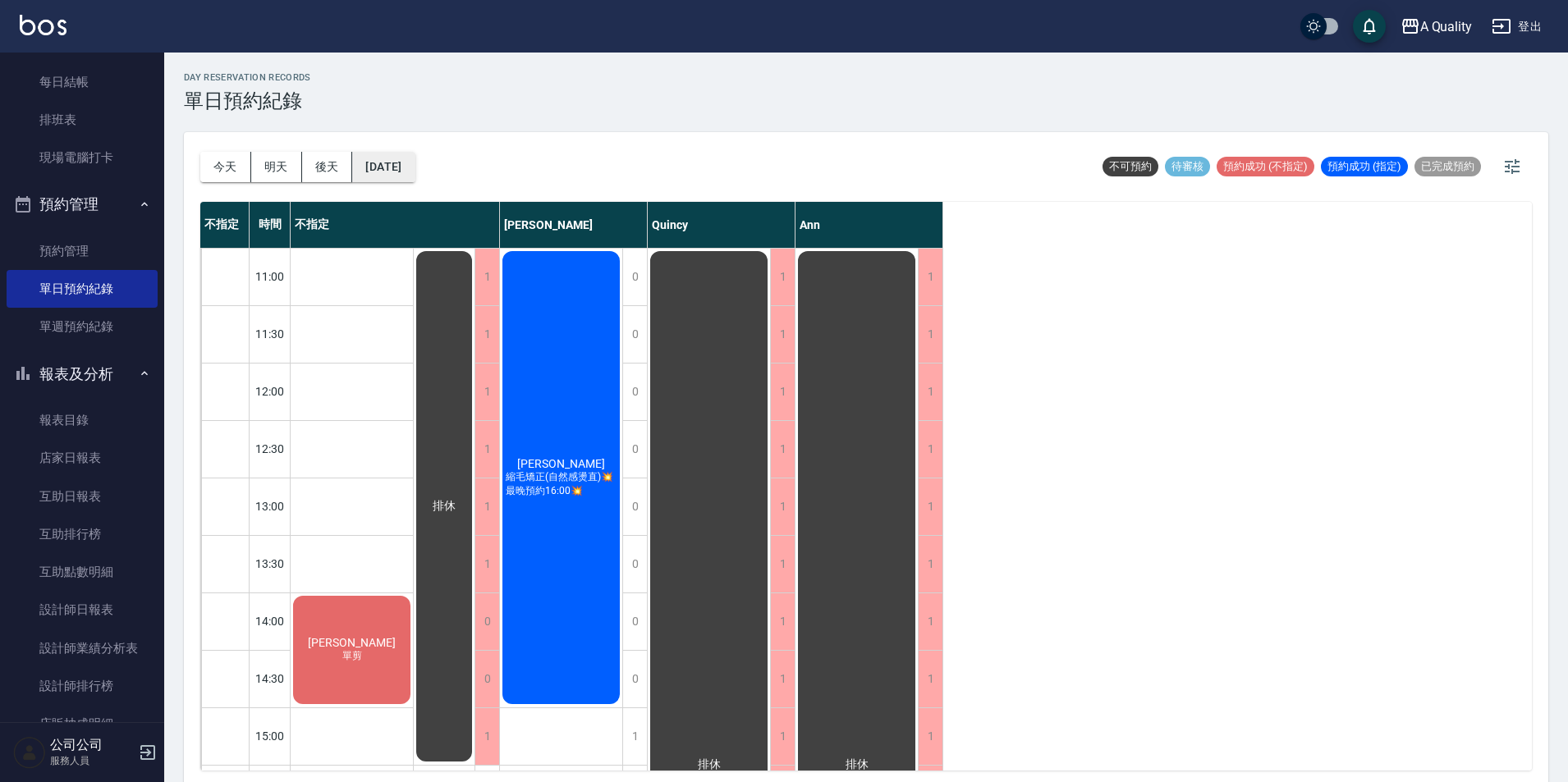
click at [384, 160] on button "2025/09/18" at bounding box center [383, 166] width 62 height 30
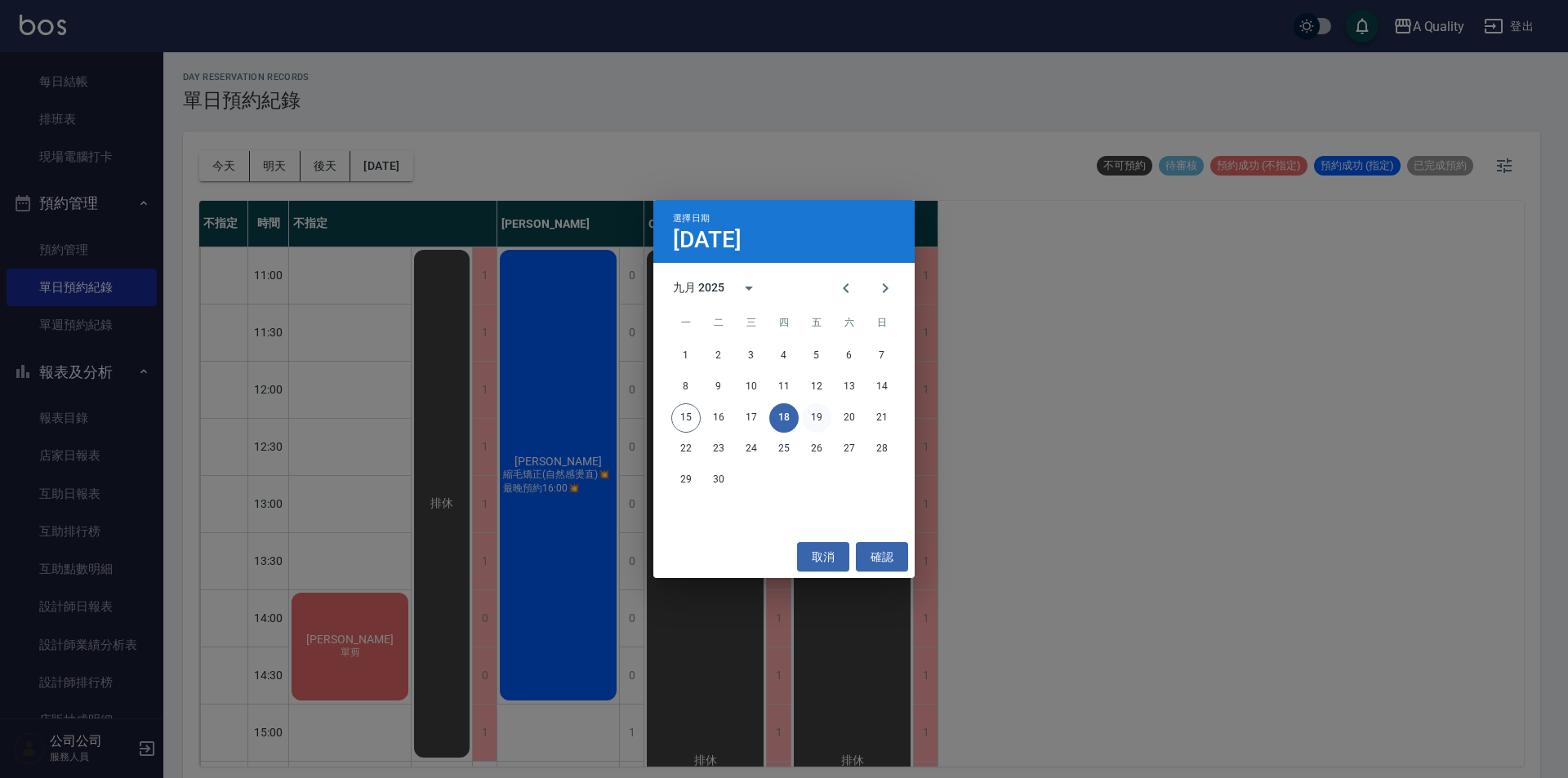
click at [818, 415] on button "19" at bounding box center [817, 418] width 29 height 29
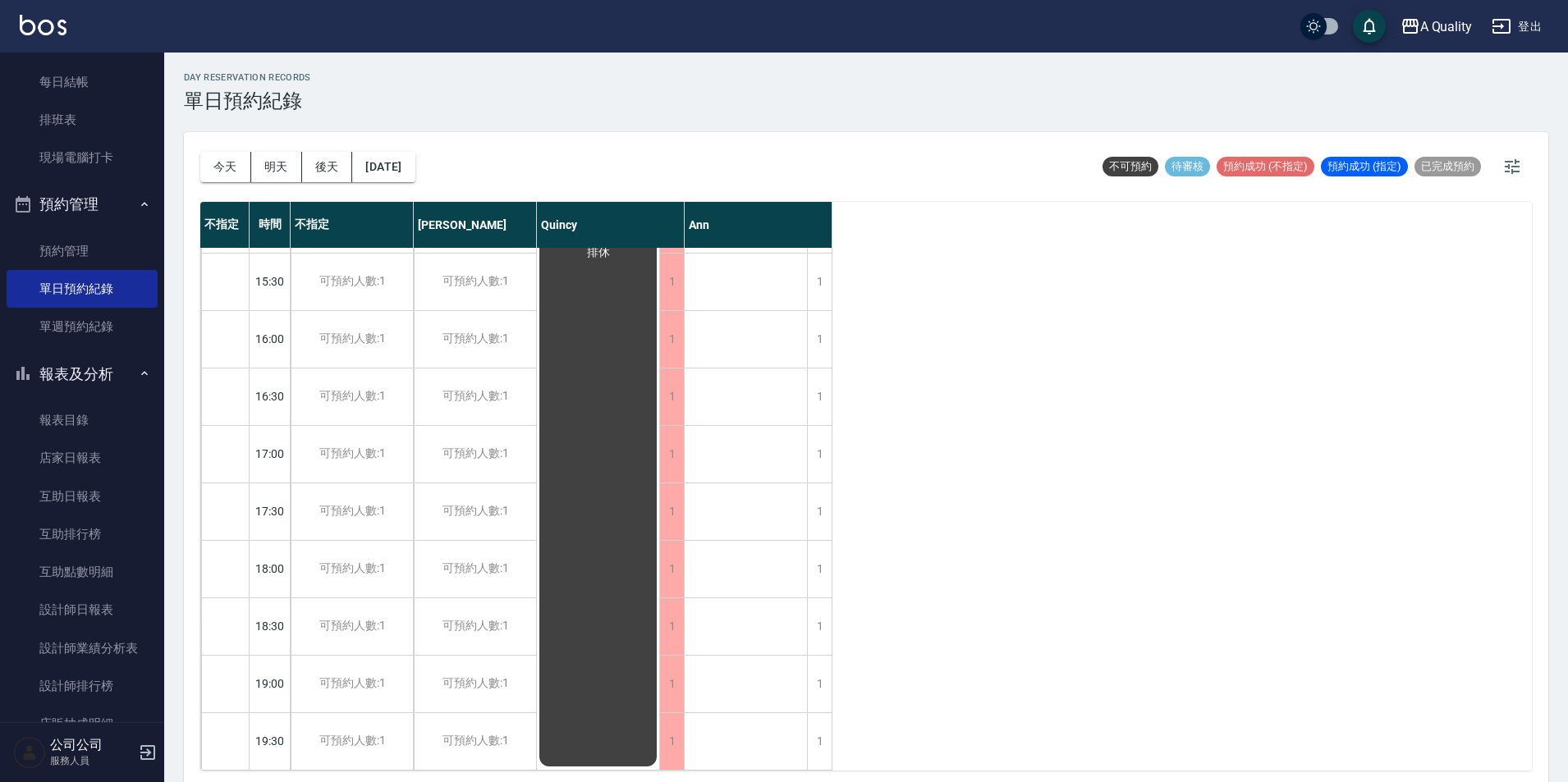
scroll to position [524, 0]
click at [411, 168] on button "2025/09/19" at bounding box center [383, 166] width 62 height 30
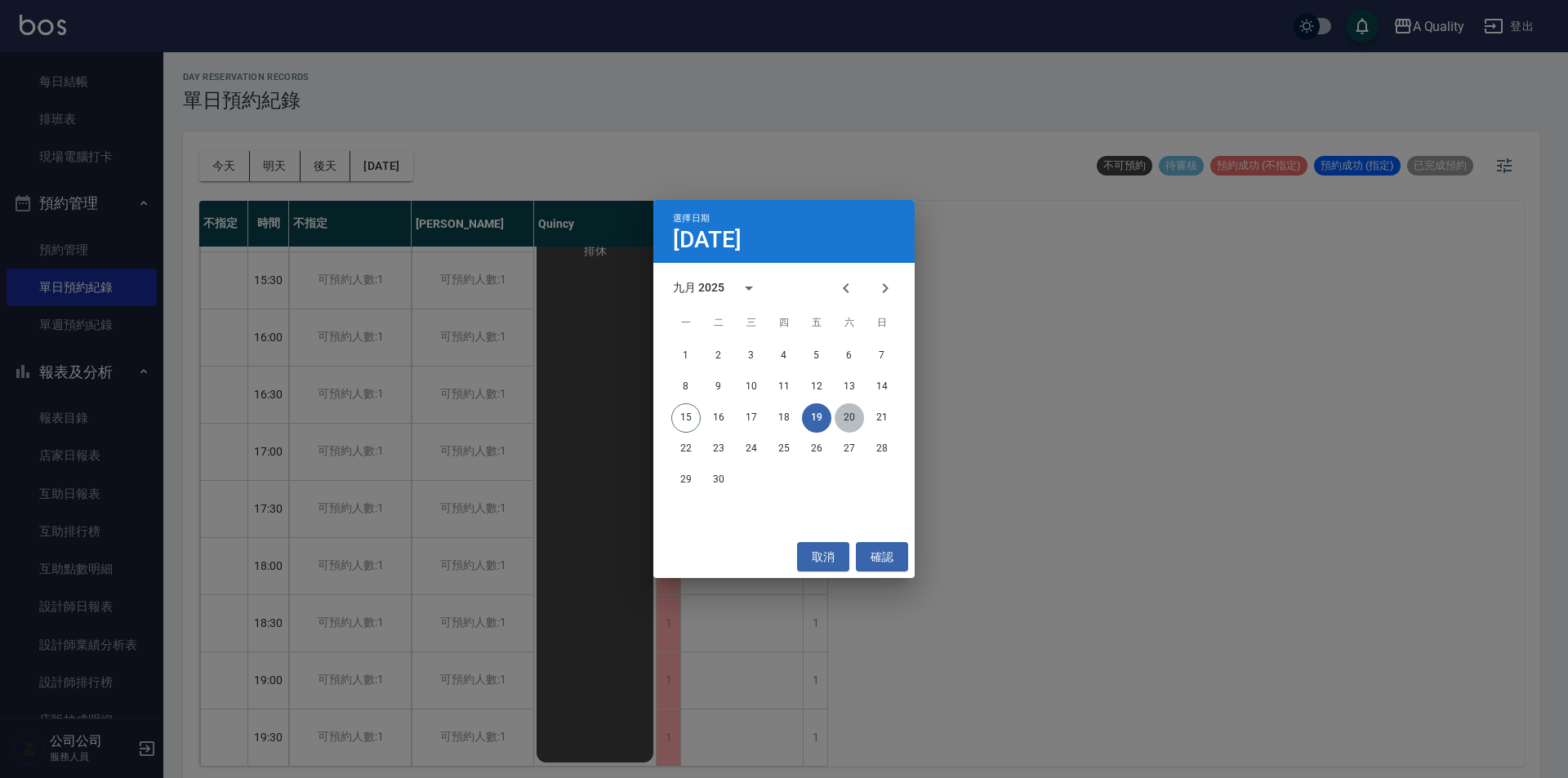
click at [836, 421] on button "20" at bounding box center [849, 418] width 29 height 29
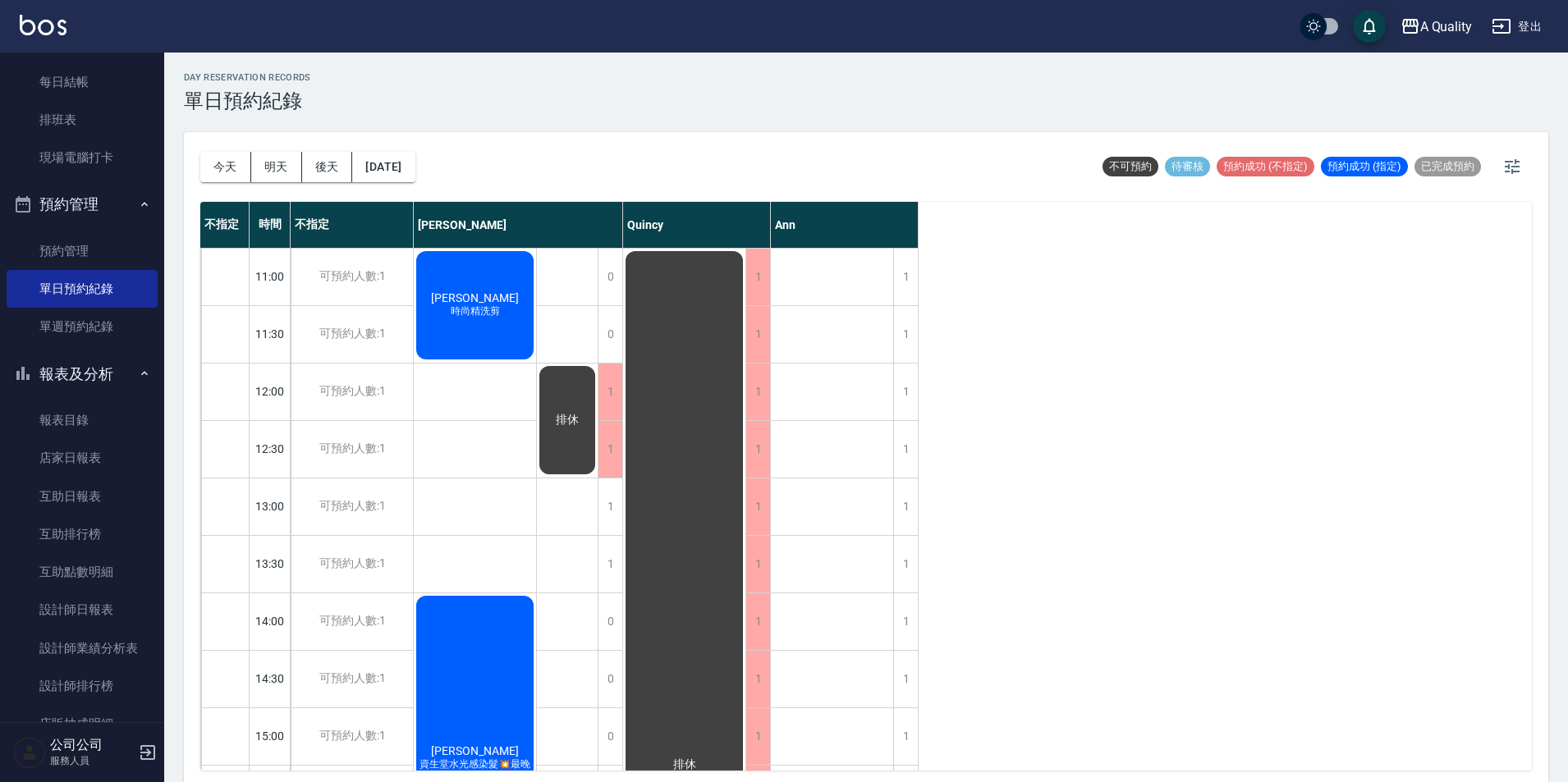
click at [415, 150] on div "今天 明天 後天 2025/09/20" at bounding box center [307, 167] width 215 height 70
click at [414, 155] on button "2025/09/20" at bounding box center [383, 166] width 62 height 30
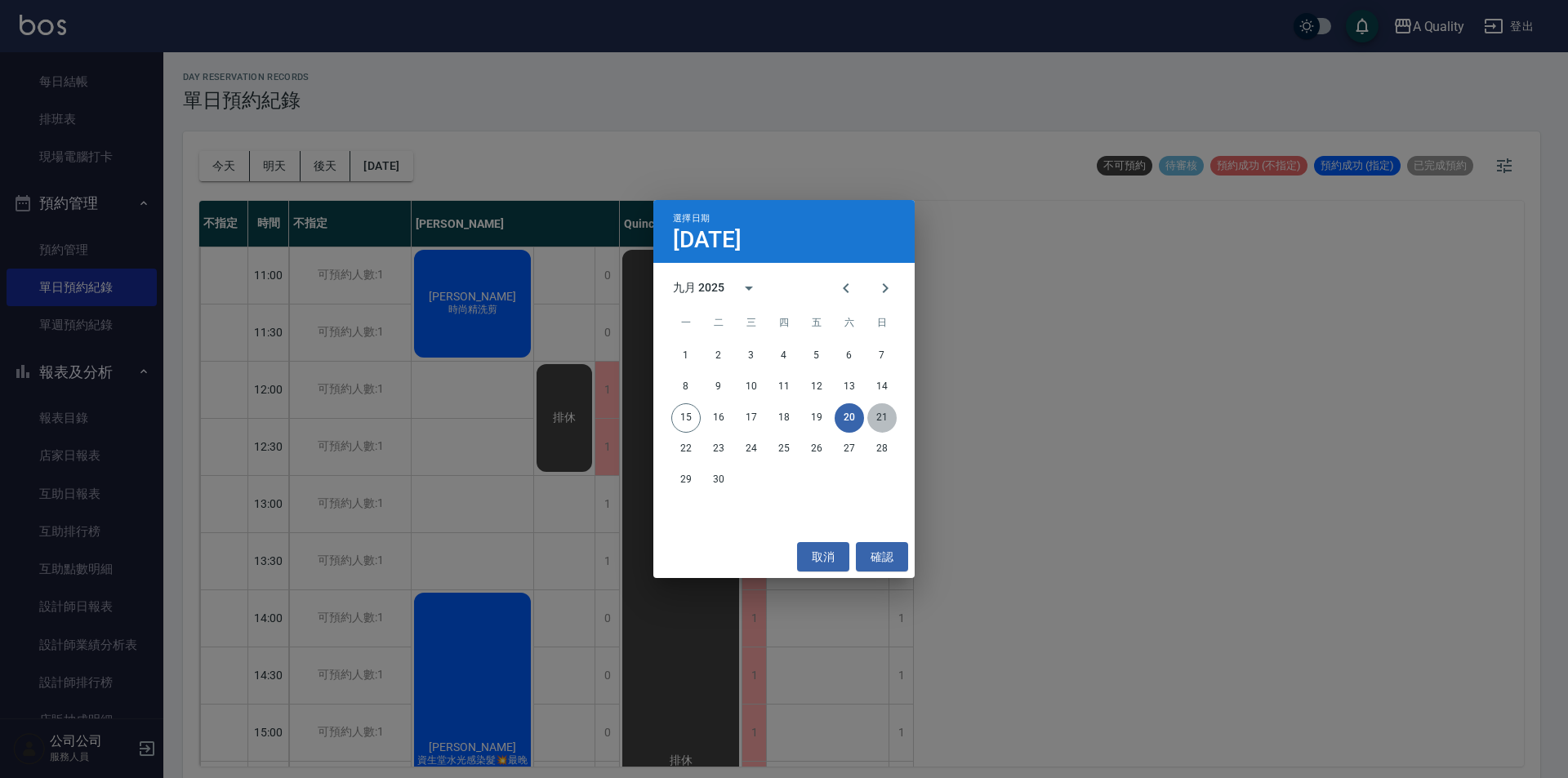
click at [893, 415] on button "21" at bounding box center [882, 418] width 29 height 29
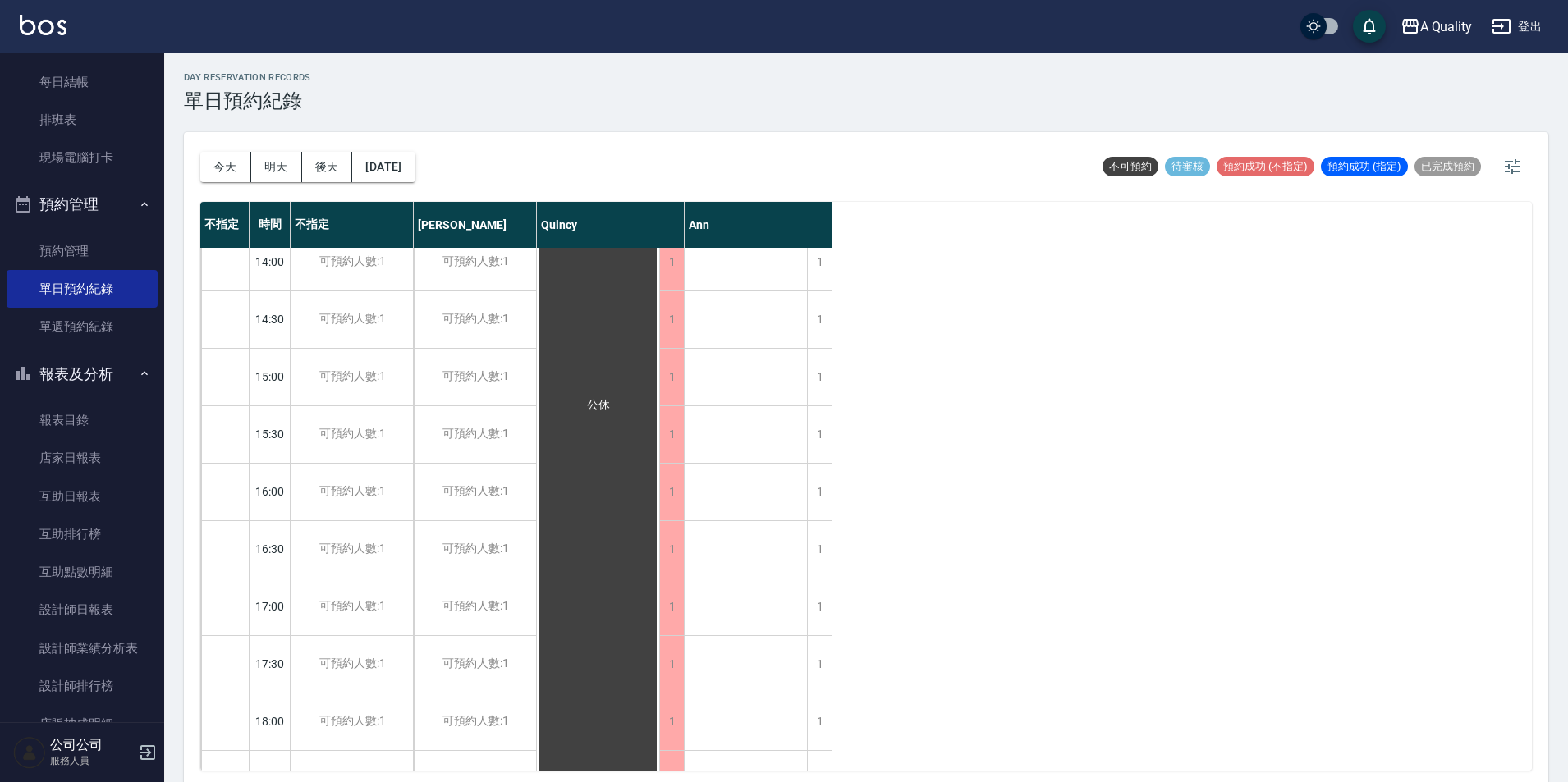
scroll to position [492, 0]
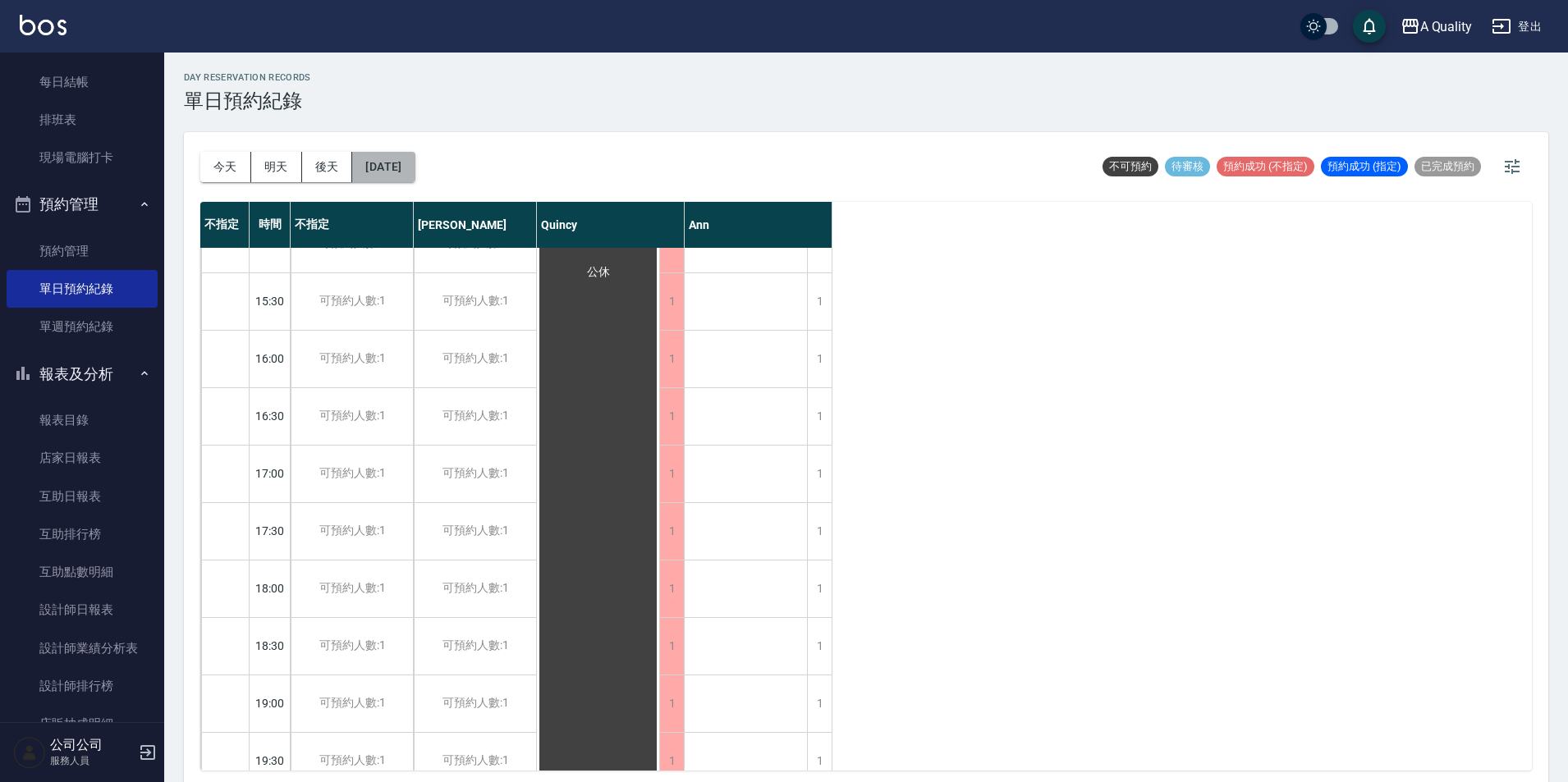
click at [366, 178] on button "2025/09/21" at bounding box center [383, 166] width 62 height 30
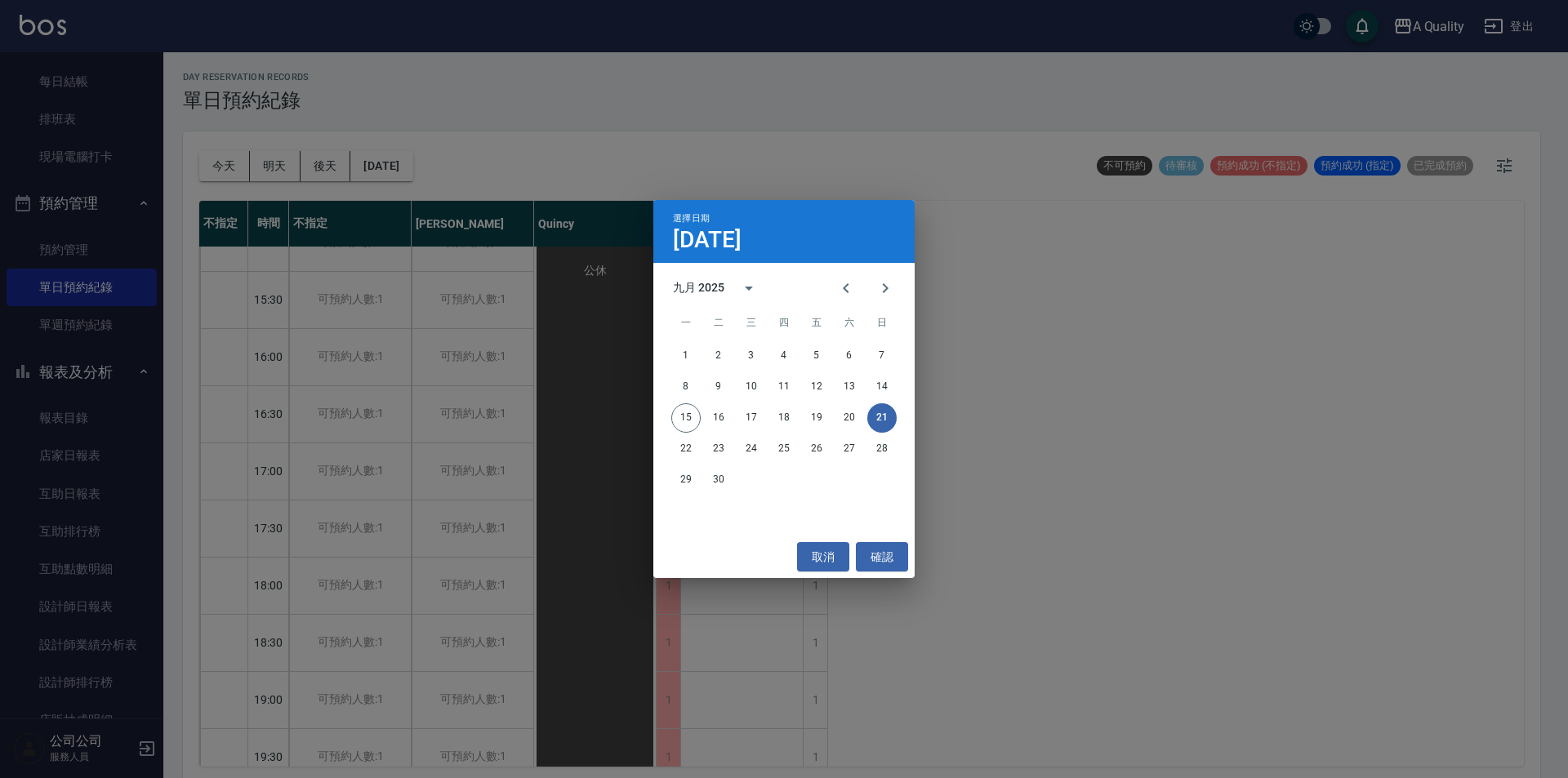
click at [658, 455] on div "22 23 24 25 26 27 28" at bounding box center [784, 449] width 261 height 29
click at [695, 456] on button "22" at bounding box center [686, 449] width 29 height 29
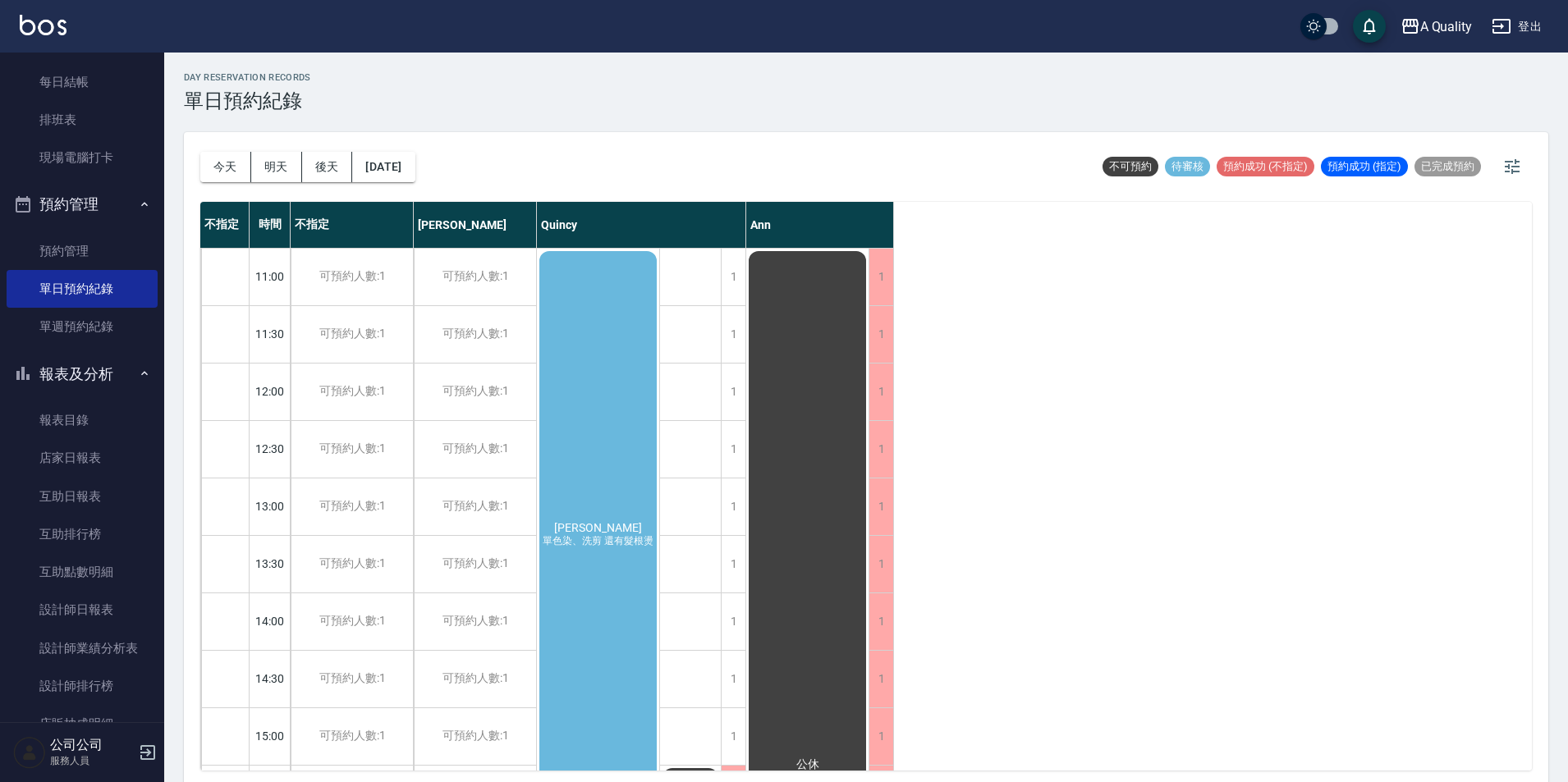
click at [606, 491] on div "史湘鈴 單色染、洗剪 還有髮根燙" at bounding box center [598, 535] width 123 height 573
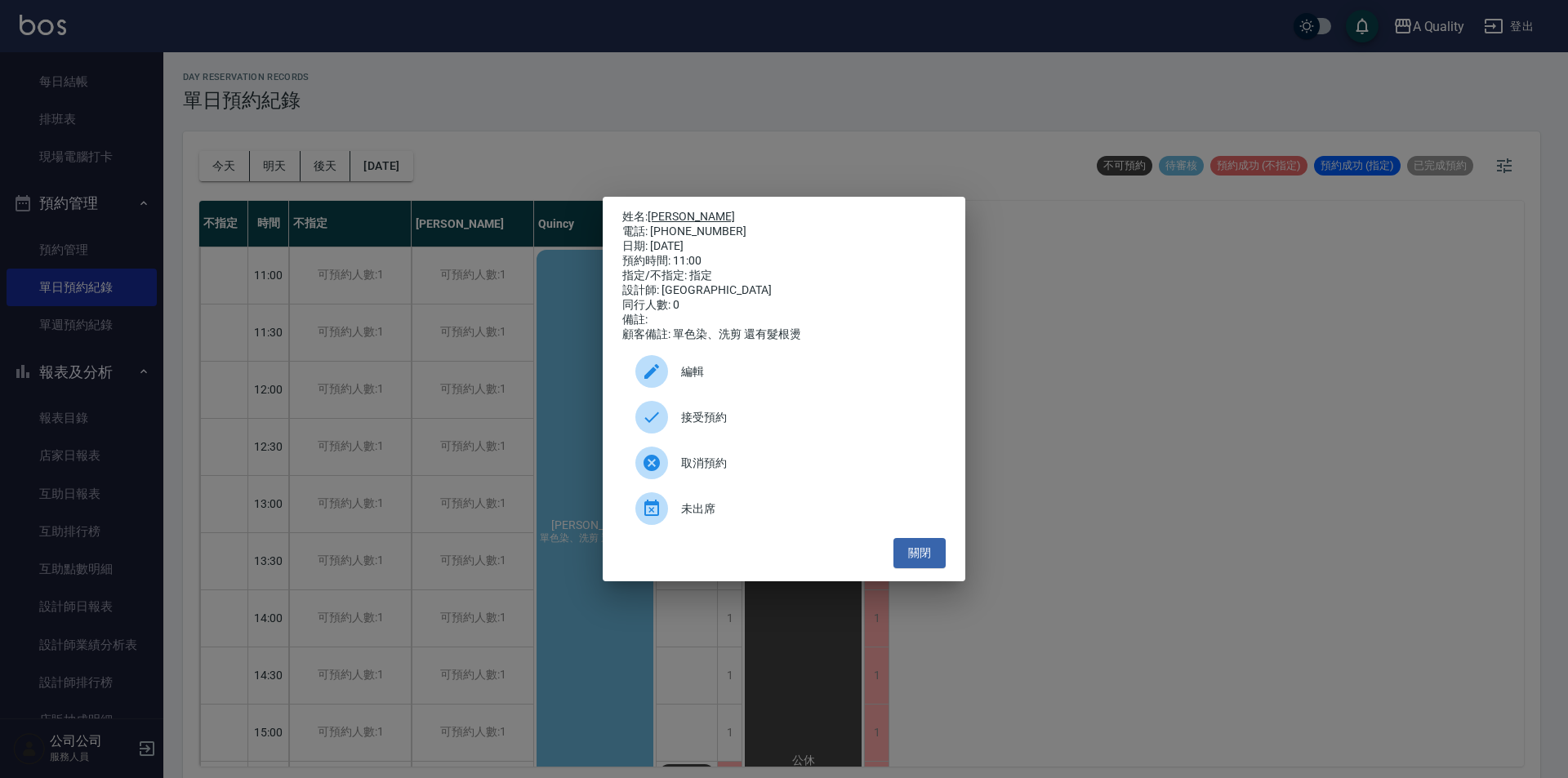
click at [673, 210] on link "[PERSON_NAME]" at bounding box center [691, 217] width 87 height 14
click at [928, 555] on button "關閉" at bounding box center [920, 553] width 52 height 30
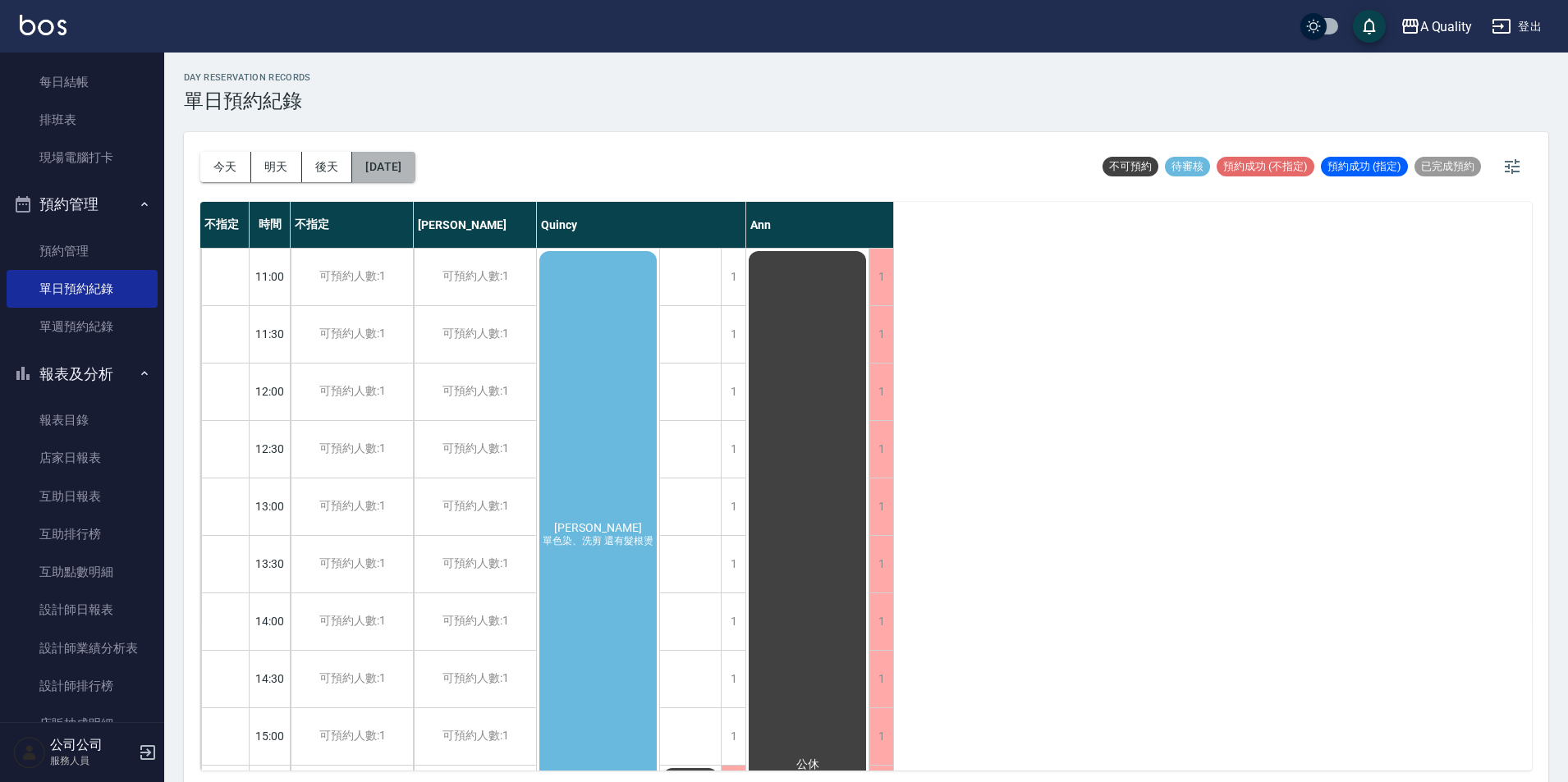
click at [414, 166] on button "2025/09/22" at bounding box center [383, 166] width 62 height 30
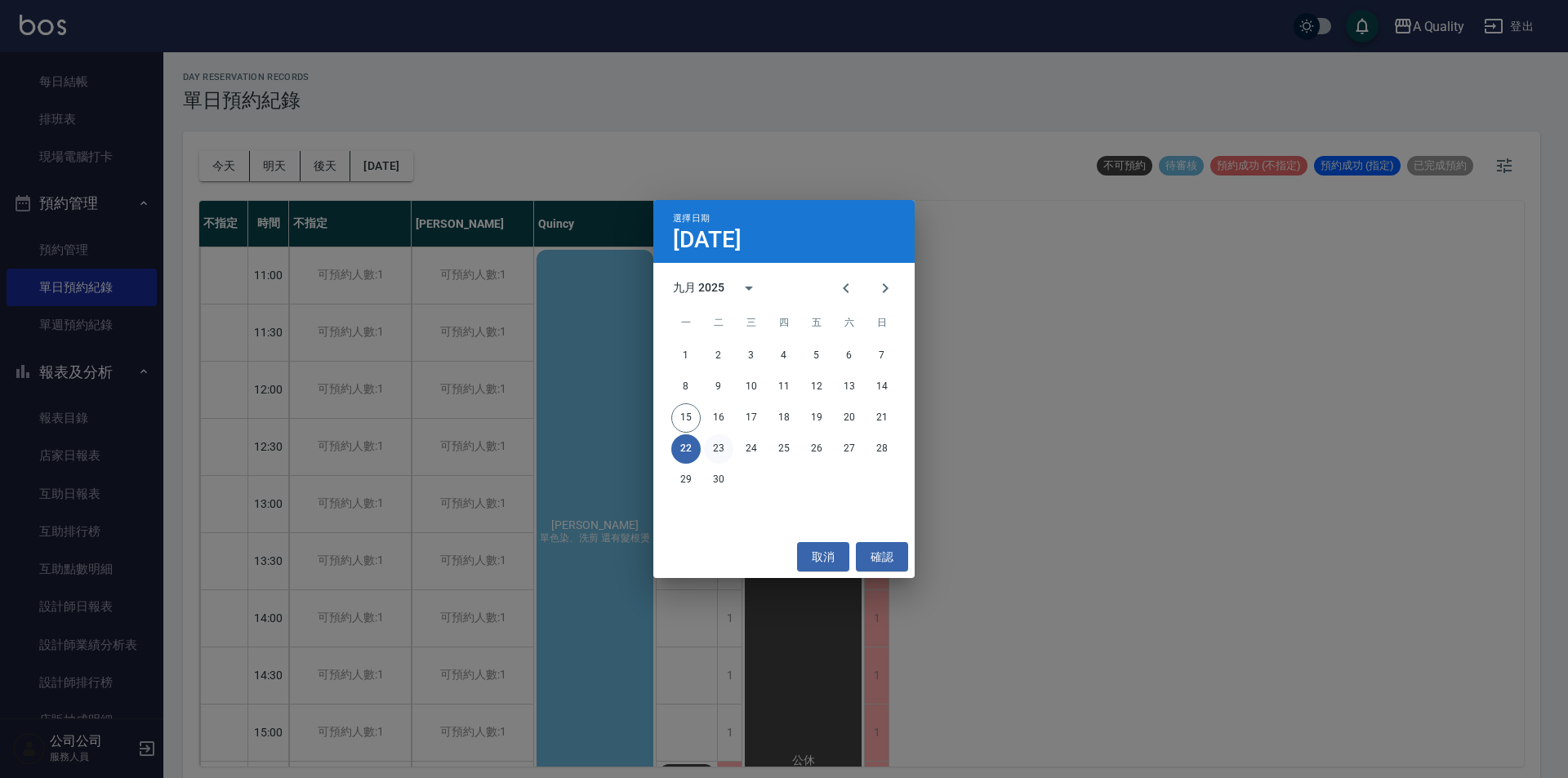
click at [719, 450] on button "23" at bounding box center [718, 449] width 29 height 29
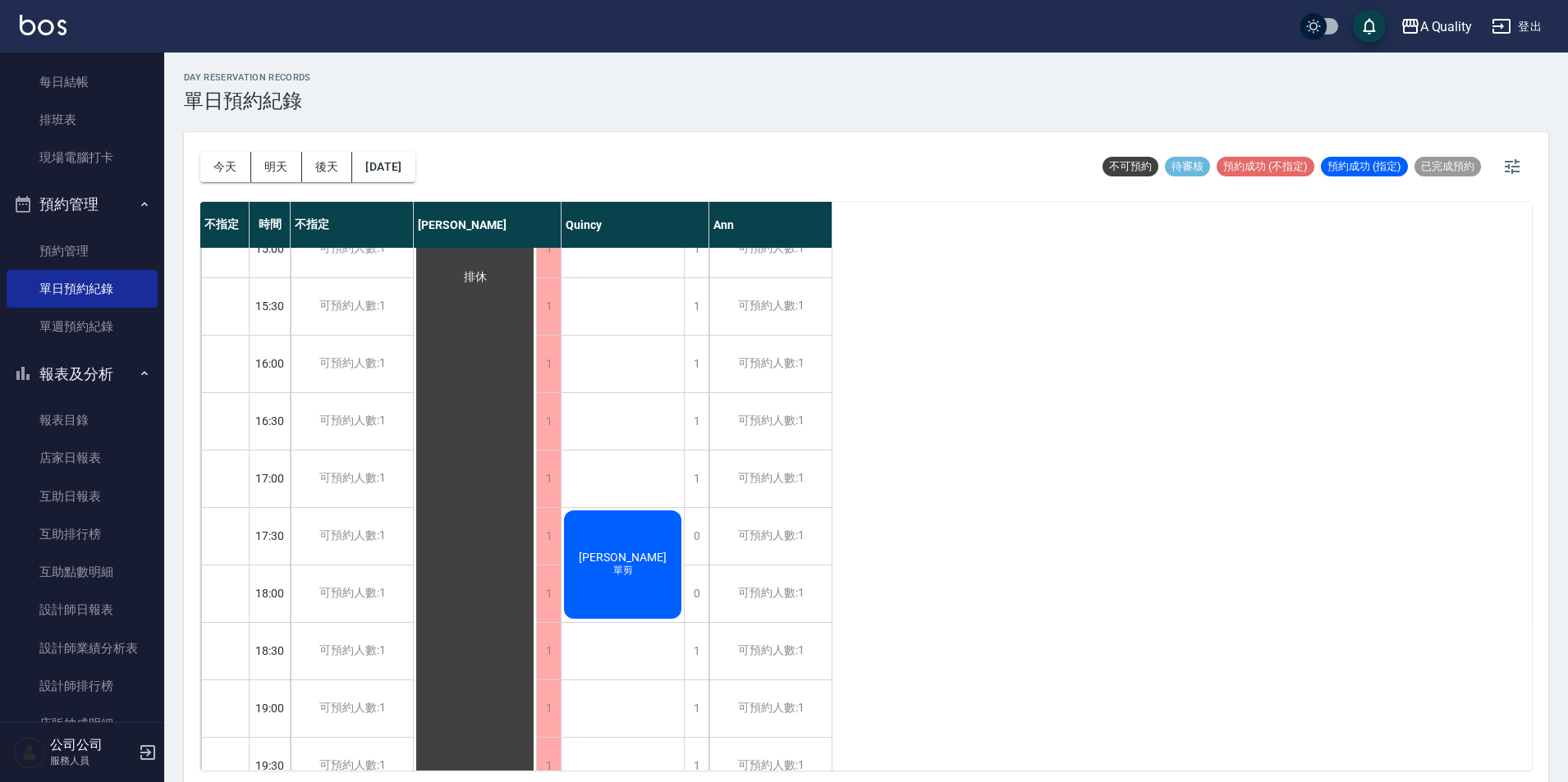
scroll to position [492, 0]
click at [408, 186] on div "今天 明天 後天 2025/09/23" at bounding box center [307, 167] width 215 height 70
click at [414, 164] on button "2025/09/23" at bounding box center [383, 166] width 62 height 30
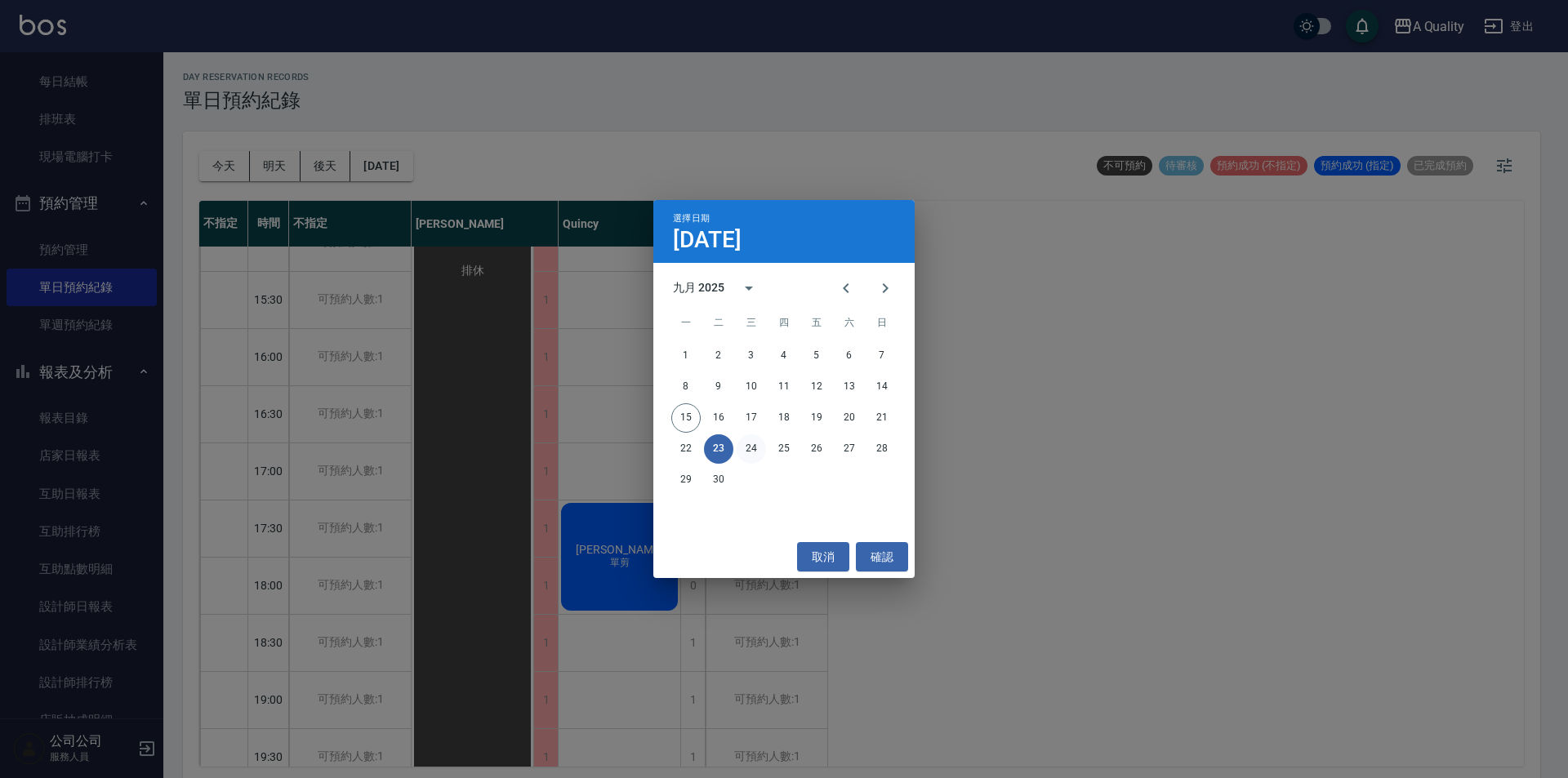
click at [761, 449] on button "24" at bounding box center [751, 449] width 29 height 29
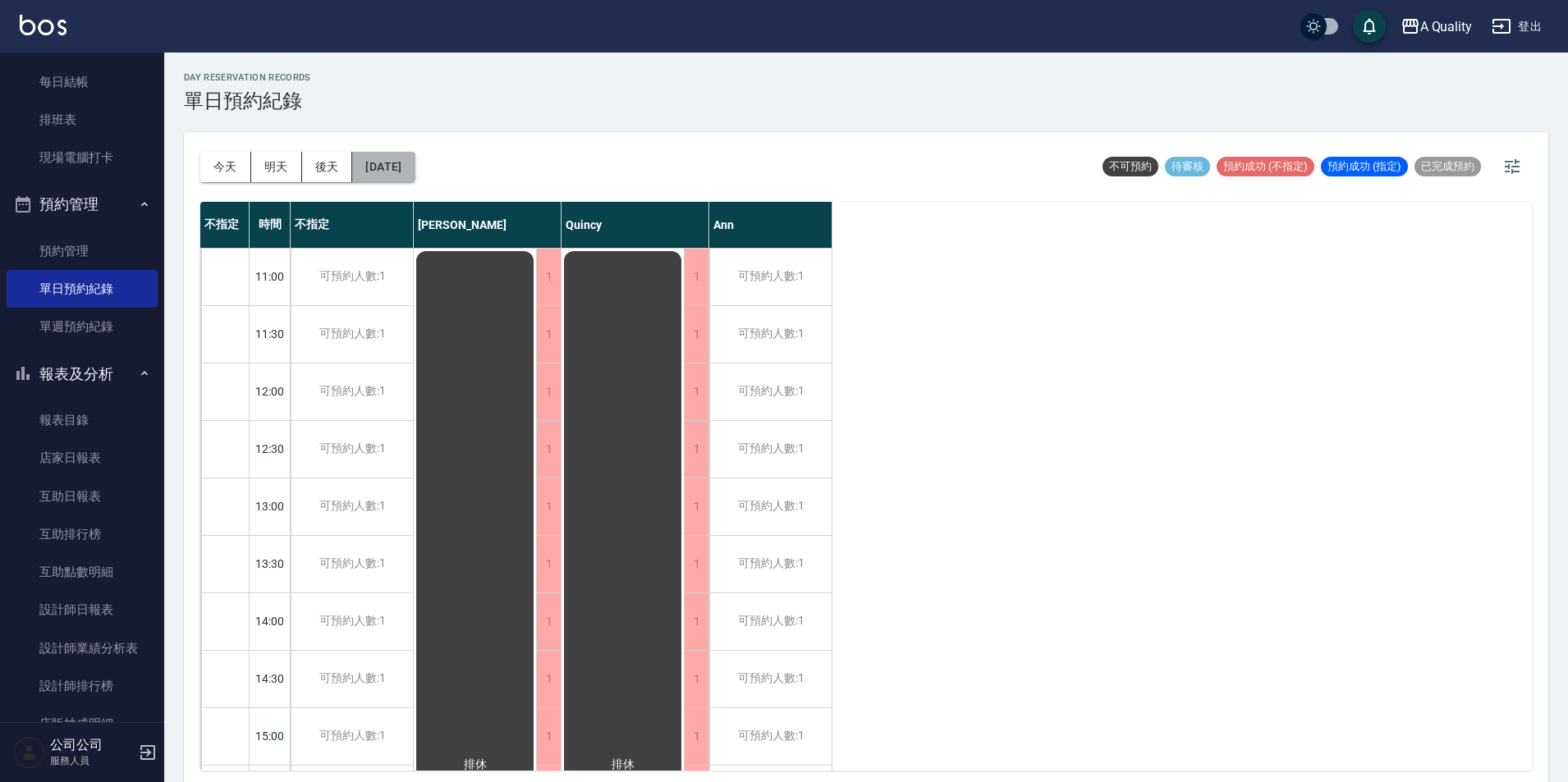
click at [404, 154] on button "2025/09/24" at bounding box center [383, 166] width 62 height 30
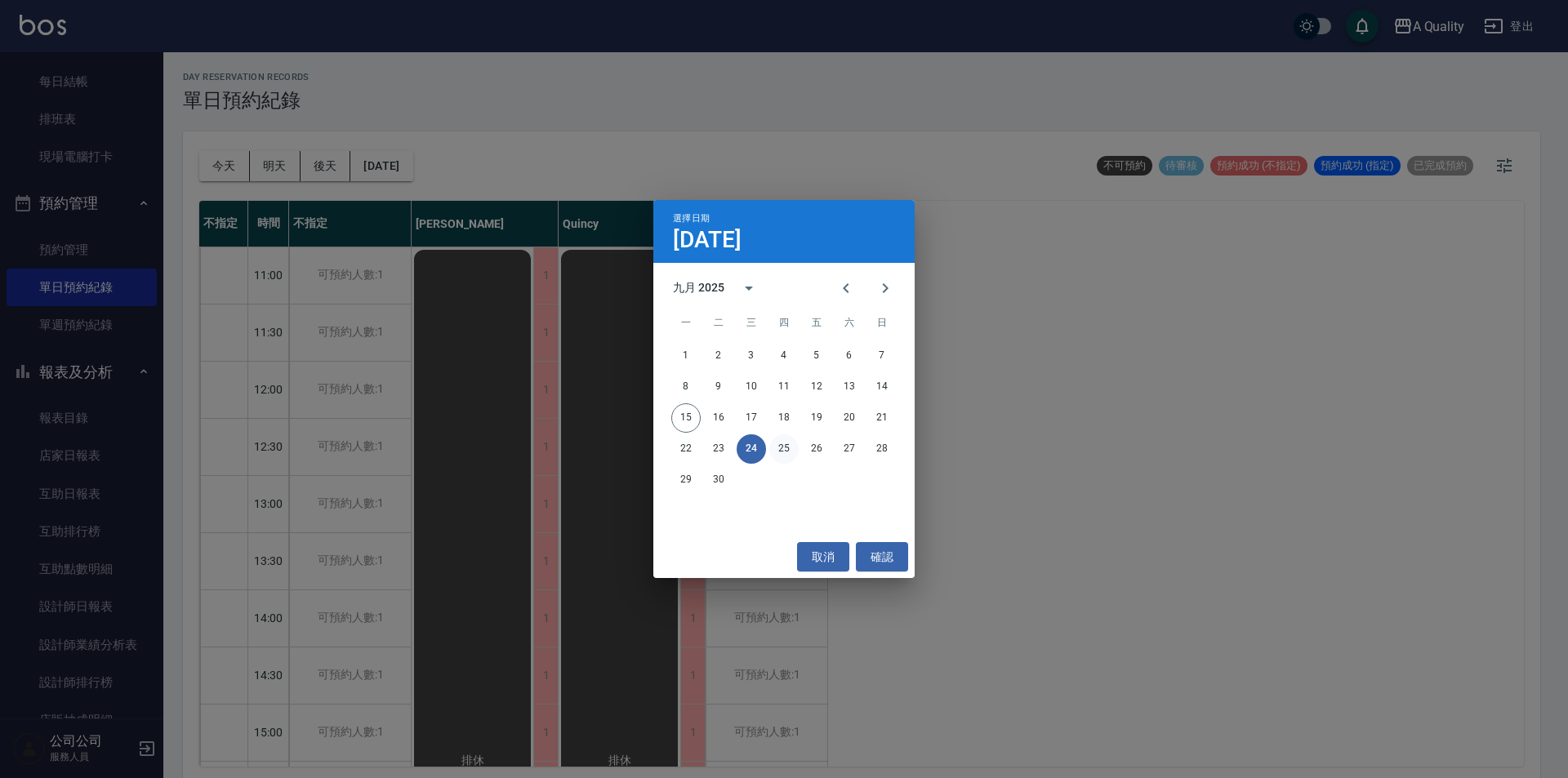
click at [789, 450] on button "25" at bounding box center [784, 449] width 29 height 29
